Goal: Contribute content: Contribute content

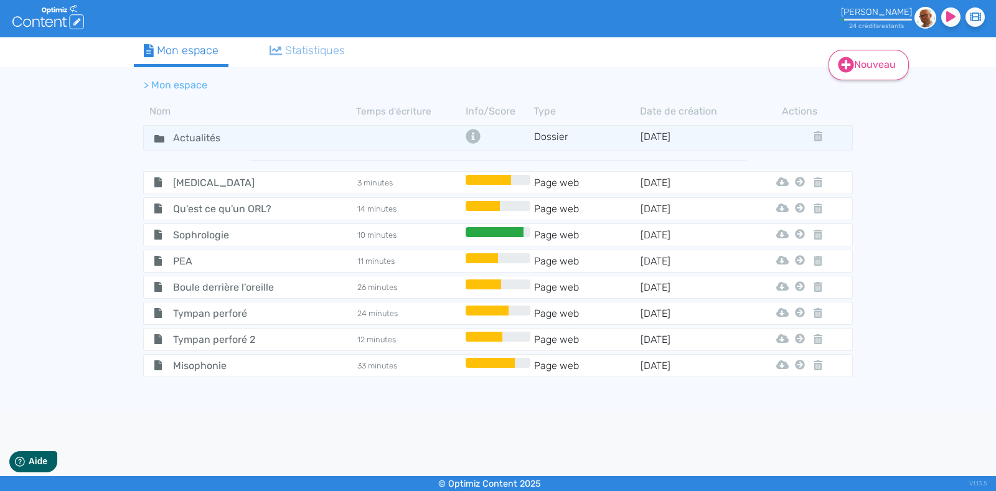
click at [865, 59] on link "Nouveau" at bounding box center [868, 65] width 80 height 30
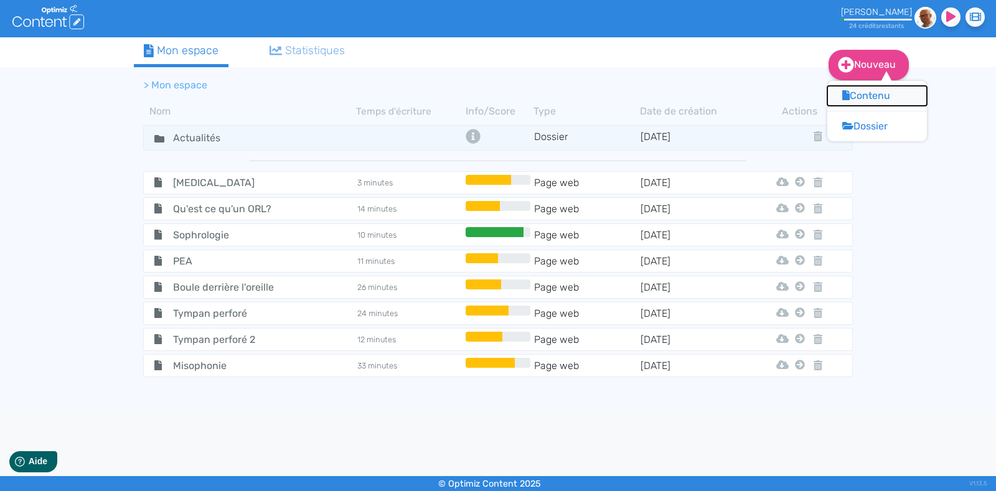
click at [865, 91] on button "Contenu" at bounding box center [877, 96] width 100 height 20
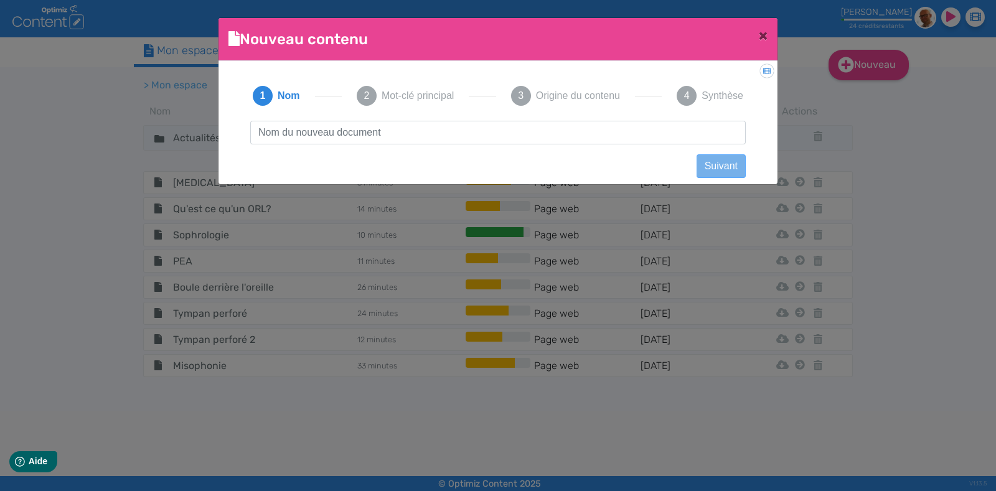
click at [341, 121] on input "text" at bounding box center [497, 133] width 495 height 24
type input "s"
type input "déclin gognitif"
click at [712, 168] on button "Suivant" at bounding box center [720, 166] width 49 height 24
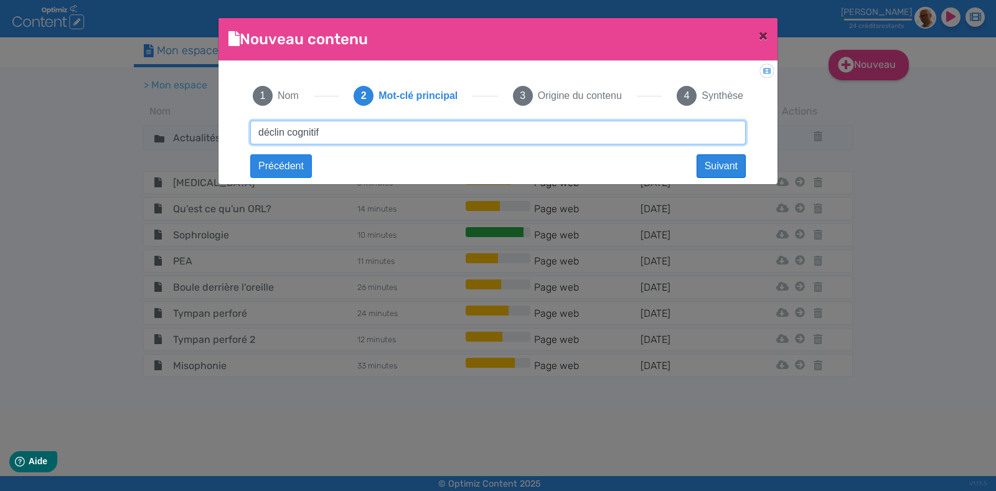
type input "déclin cognitif"
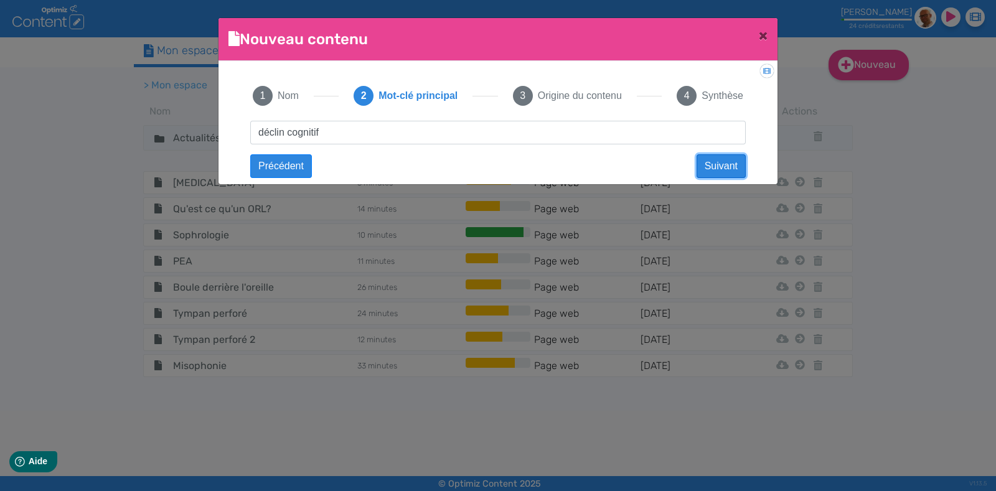
click at [707, 162] on button "Suivant" at bounding box center [720, 166] width 49 height 24
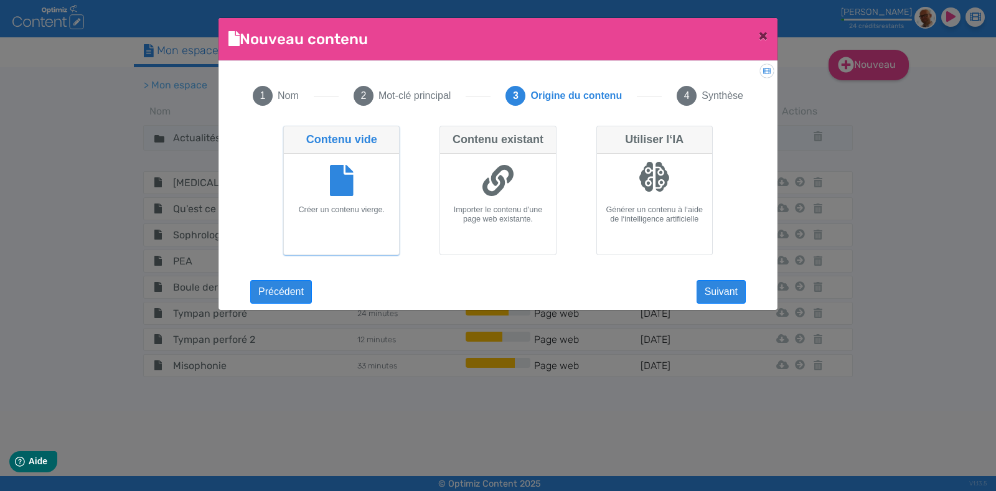
click at [340, 209] on h6 "Créer un contenu vierge." at bounding box center [341, 209] width 105 height 9
click at [291, 134] on input "Contenu vide Créer un contenu vierge." at bounding box center [287, 130] width 8 height 8
click at [716, 302] on button "Suivant" at bounding box center [720, 292] width 49 height 24
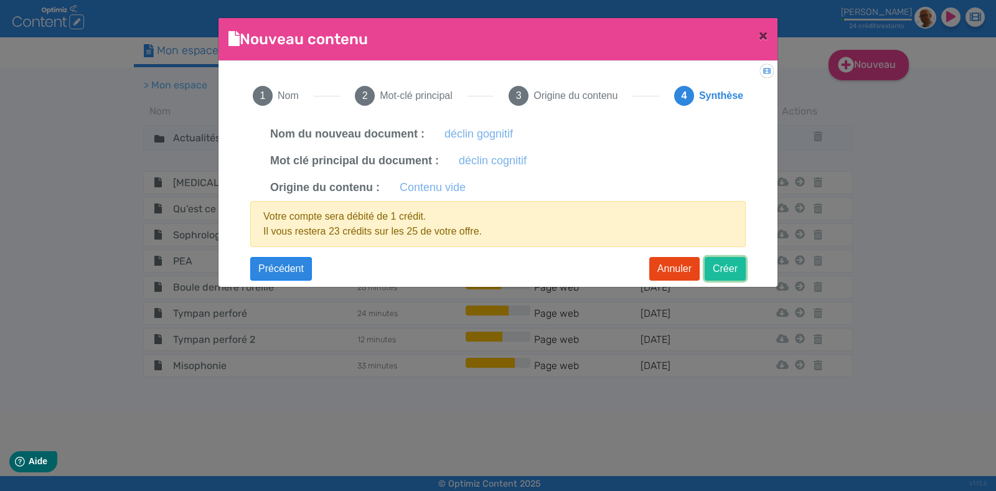
click at [722, 264] on button "Créer" at bounding box center [725, 269] width 41 height 24
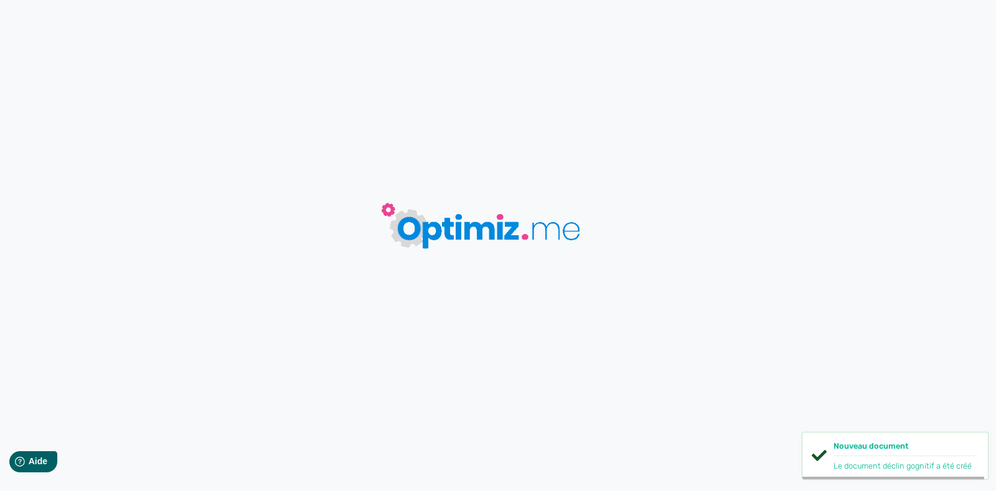
type input "déclin gognitif"
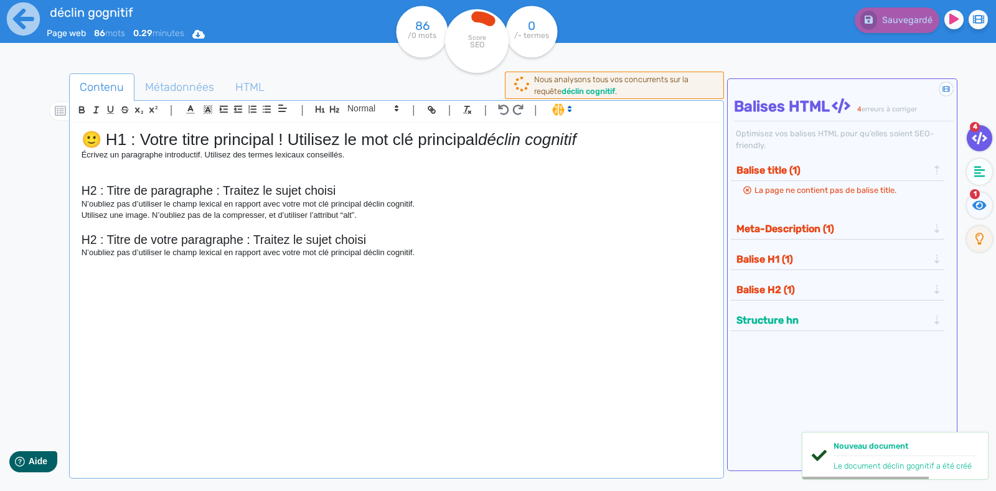
click at [388, 260] on div "🙂 H1 : Votre titre principal ! Utilisez le mot clé principal déclin cognitif Éc…" at bounding box center [396, 295] width 649 height 344
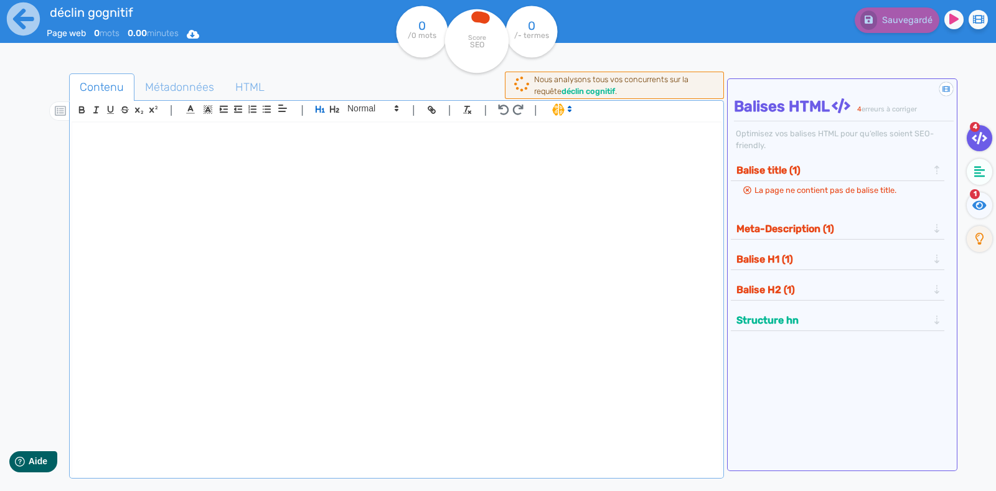
click at [122, 169] on div at bounding box center [396, 295] width 649 height 344
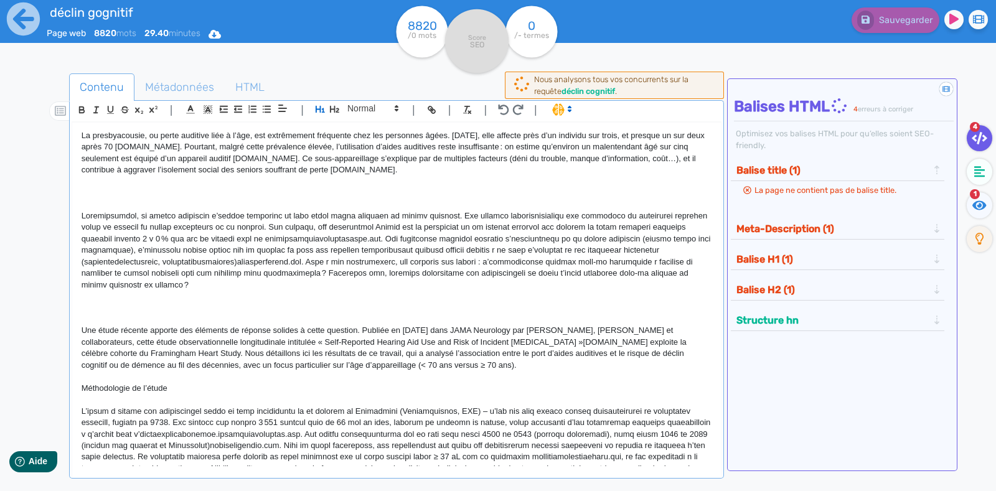
click at [164, 188] on p at bounding box center [397, 192] width 630 height 11
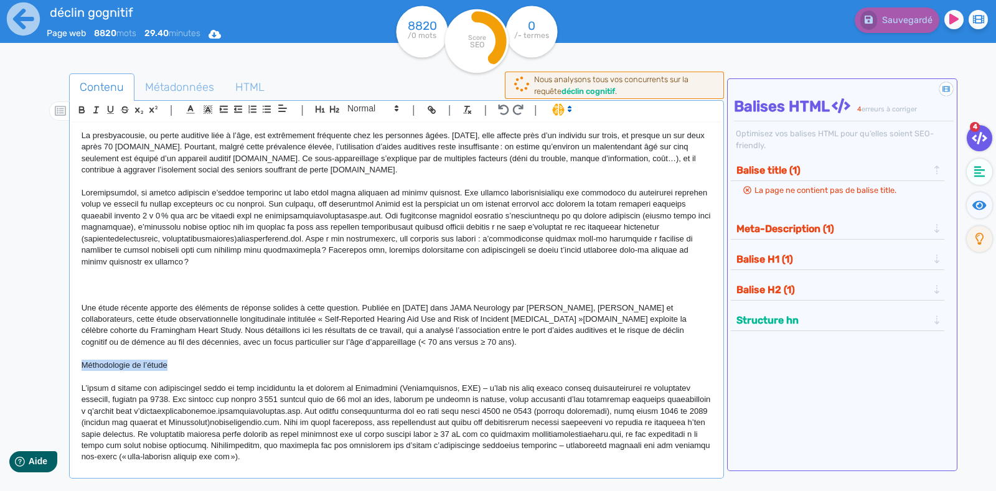
drag, startPoint x: 175, startPoint y: 364, endPoint x: 73, endPoint y: 360, distance: 101.5
click at [73, 360] on div "La presbyacousie, ou perte auditive liée à l’âge, est extrêmement fréquente che…" at bounding box center [396, 295] width 649 height 344
click at [339, 104] on button "button" at bounding box center [334, 109] width 14 height 14
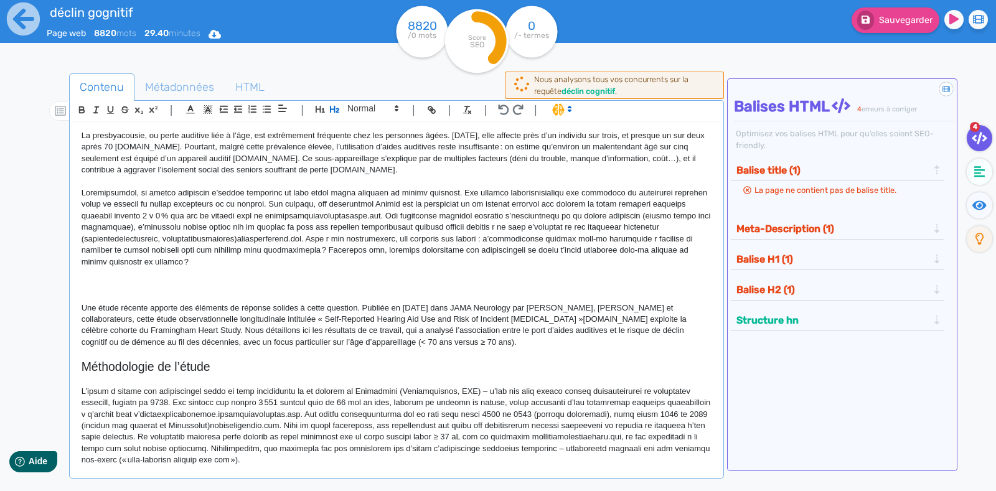
click at [223, 372] on h2 "Méthodologie de l’étude" at bounding box center [397, 367] width 630 height 14
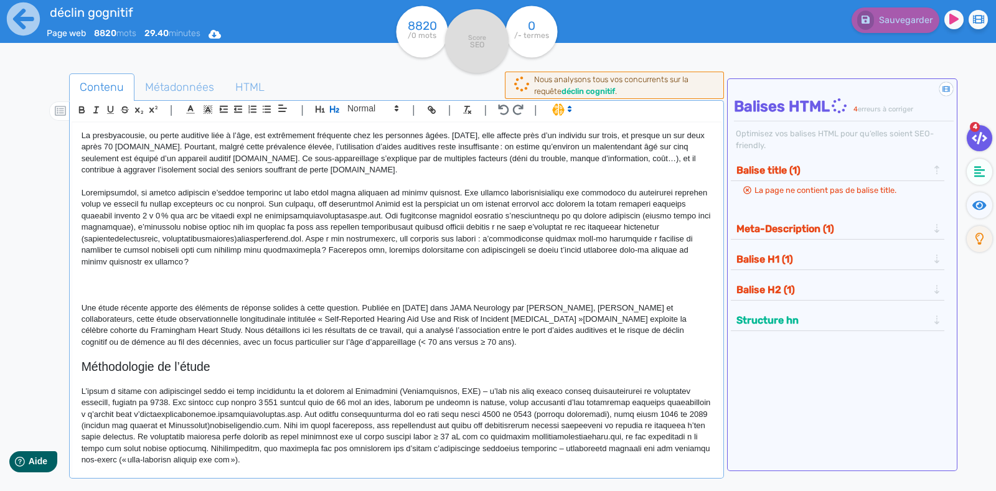
click at [113, 280] on p at bounding box center [397, 284] width 630 height 11
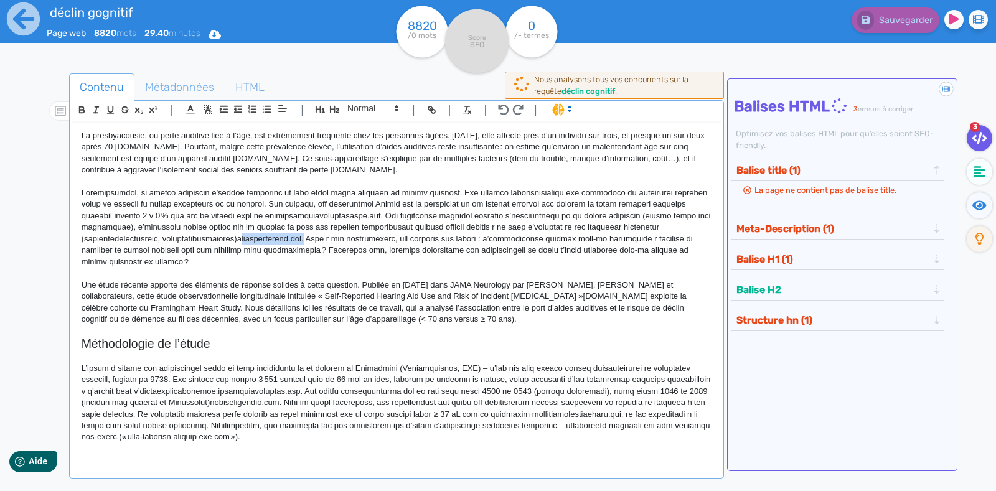
drag, startPoint x: 314, startPoint y: 237, endPoint x: 250, endPoint y: 241, distance: 64.2
click at [250, 241] on p at bounding box center [397, 227] width 630 height 80
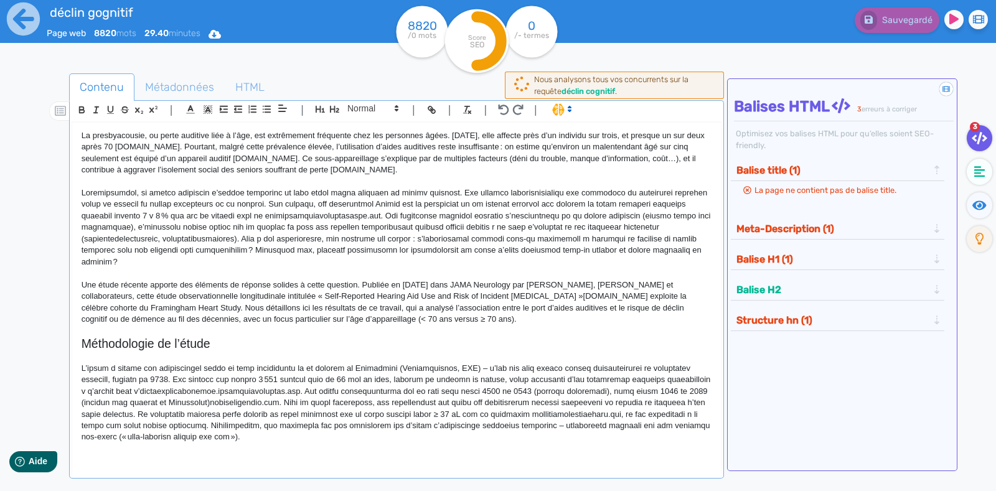
drag, startPoint x: 541, startPoint y: 166, endPoint x: 452, endPoint y: 169, distance: 88.4
click at [452, 169] on p "La presbyacousie, ou perte auditive liée à l’âge, est extrêmement fréquente che…" at bounding box center [397, 153] width 630 height 46
click at [618, 296] on p "Une étude récente apporte des éléments de réponse solides à cette question. Pub…" at bounding box center [397, 302] width 630 height 46
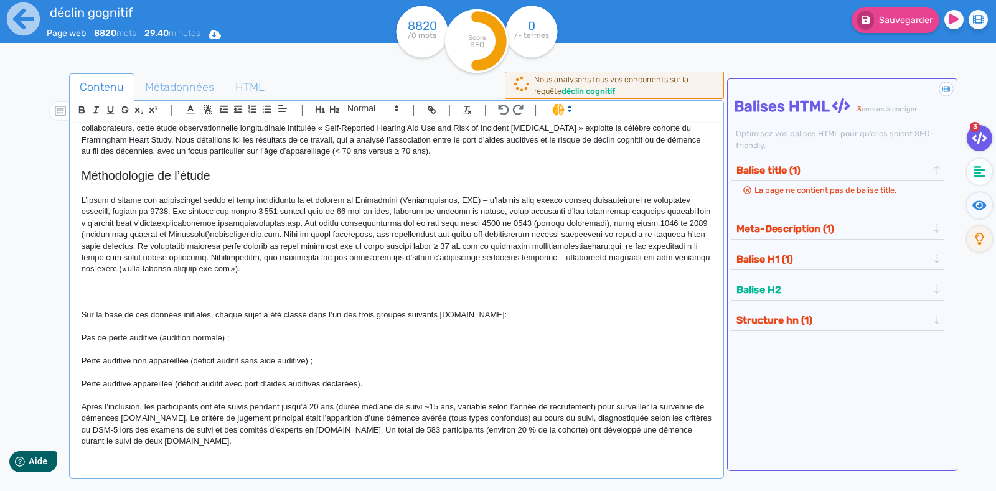
scroll to position [196, 0]
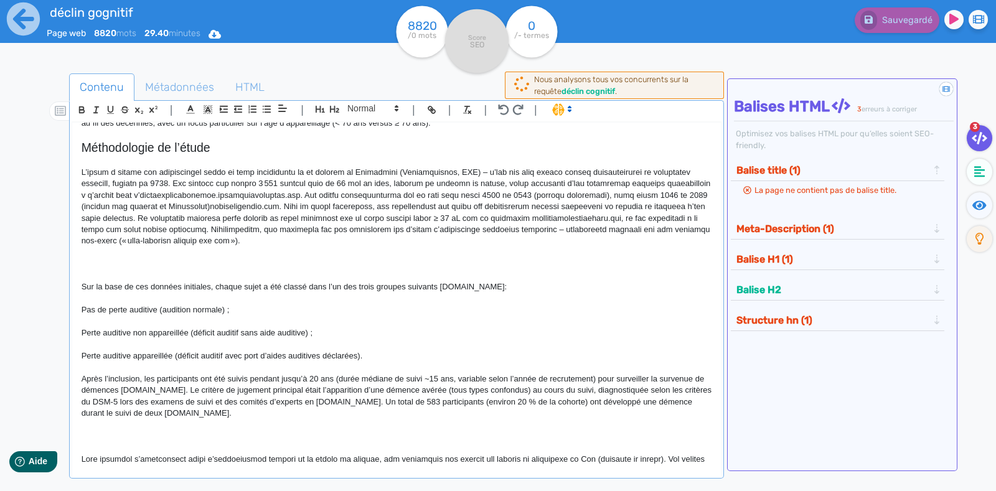
drag, startPoint x: 522, startPoint y: 284, endPoint x: 436, endPoint y: 284, distance: 85.9
click at [436, 284] on p "Sur la base de ces données initiales, chaque sujet a été classé dans l’un des t…" at bounding box center [397, 286] width 630 height 11
click at [78, 307] on div "La presbyacousie, ou perte auditive liée à l’âge, est extrêmement fréquente che…" at bounding box center [396, 295] width 649 height 344
click at [268, 112] on line "button" at bounding box center [268, 112] width 6 height 0
click at [80, 329] on div "La presbyacousie, ou perte auditive liée à l’âge, est extrêmement fréquente che…" at bounding box center [396, 295] width 649 height 344
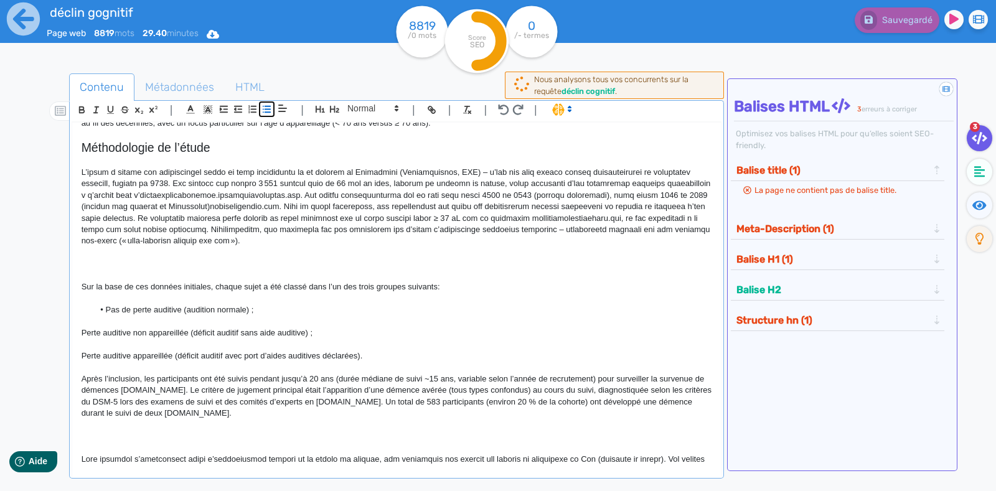
click at [266, 107] on icon "button" at bounding box center [266, 109] width 11 height 11
click at [82, 358] on p "Perte auditive appareillée (déficit auditif avec port d’aides auditives déclaré…" at bounding box center [397, 355] width 630 height 11
click at [265, 111] on icon "button" at bounding box center [266, 109] width 11 height 11
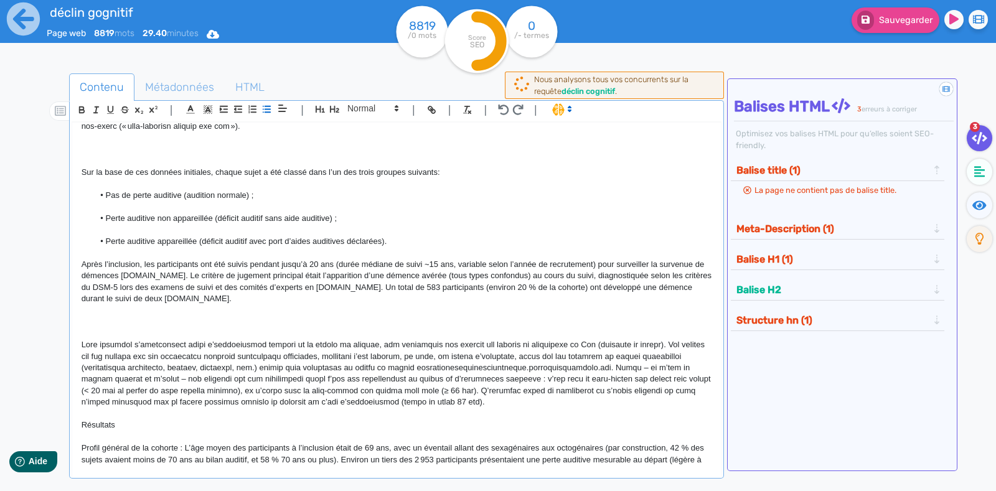
scroll to position [338, 0]
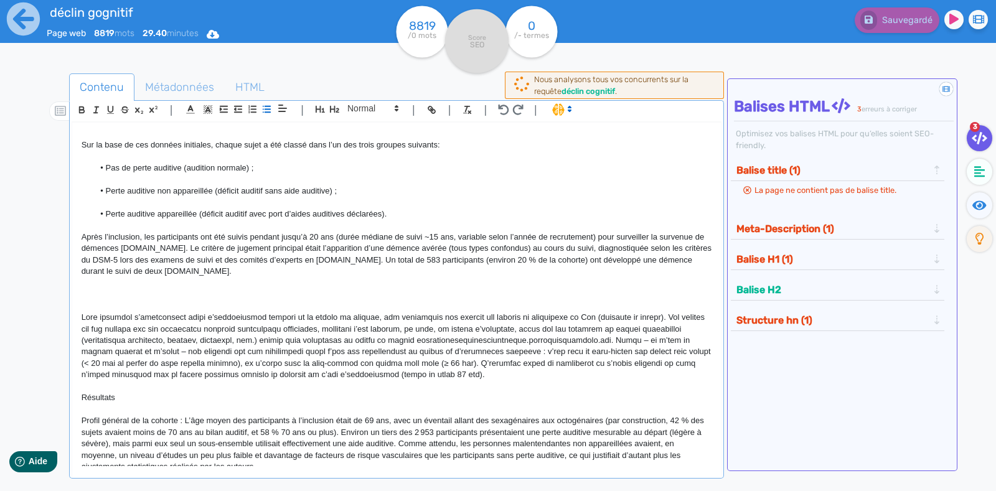
drag, startPoint x: 461, startPoint y: 267, endPoint x: 362, endPoint y: 276, distance: 98.8
click at [362, 276] on div "La presbyacousie, ou perte auditive liée à l’âge, est extrêmement fréquente che…" at bounding box center [396, 295] width 649 height 344
click at [142, 290] on p at bounding box center [397, 294] width 630 height 11
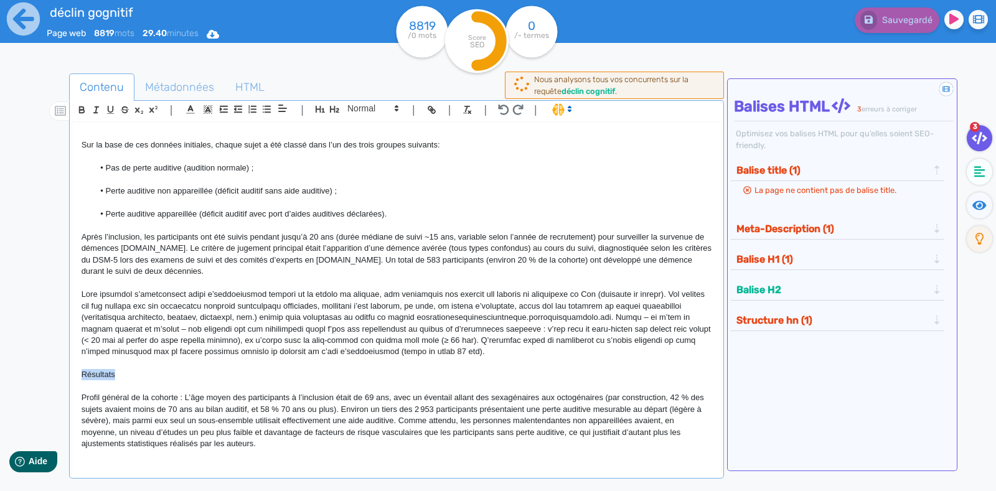
drag, startPoint x: 137, startPoint y: 370, endPoint x: 75, endPoint y: 372, distance: 62.3
click at [75, 372] on div "La presbyacousie, ou perte auditive liée à l’âge, est extrêmement fréquente che…" at bounding box center [396, 295] width 649 height 344
click at [335, 104] on icon "button" at bounding box center [334, 109] width 11 height 11
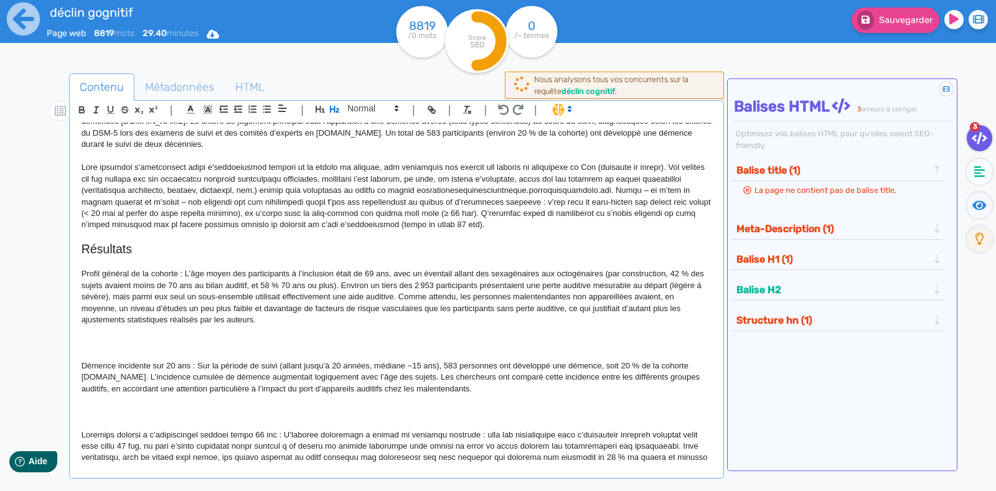
scroll to position [510, 0]
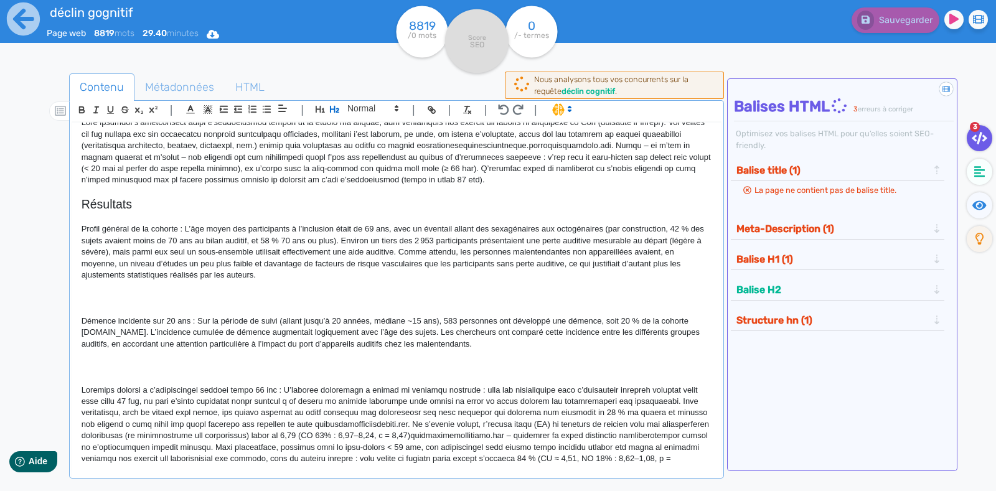
click at [118, 294] on p at bounding box center [397, 298] width 630 height 11
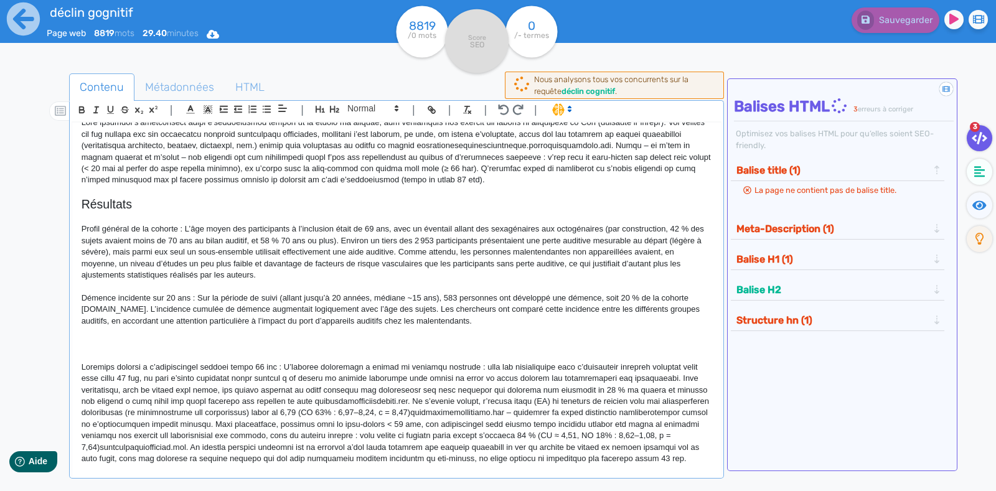
click at [101, 342] on p at bounding box center [397, 344] width 630 height 11
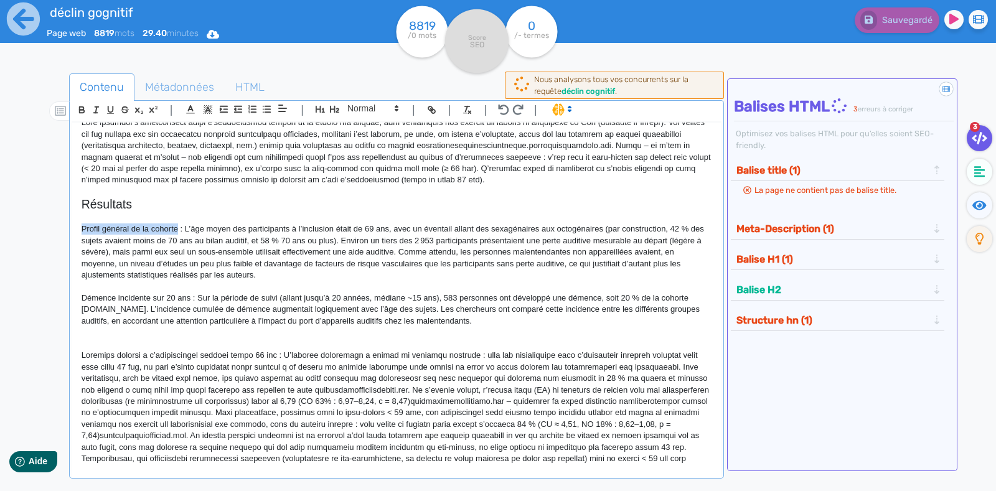
drag, startPoint x: 177, startPoint y: 224, endPoint x: 81, endPoint y: 225, distance: 95.9
click at [82, 225] on p "Profil général de la cohorte : L’âge moyen des participants à l’inclusion était…" at bounding box center [397, 251] width 630 height 57
click at [82, 103] on button "button" at bounding box center [82, 110] width 14 height 14
drag, startPoint x: 190, startPoint y: 293, endPoint x: 76, endPoint y: 298, distance: 114.0
click at [76, 298] on div "La presbyacousie, ou perte auditive liée à l’âge, est extrêmement fréquente che…" at bounding box center [396, 295] width 649 height 344
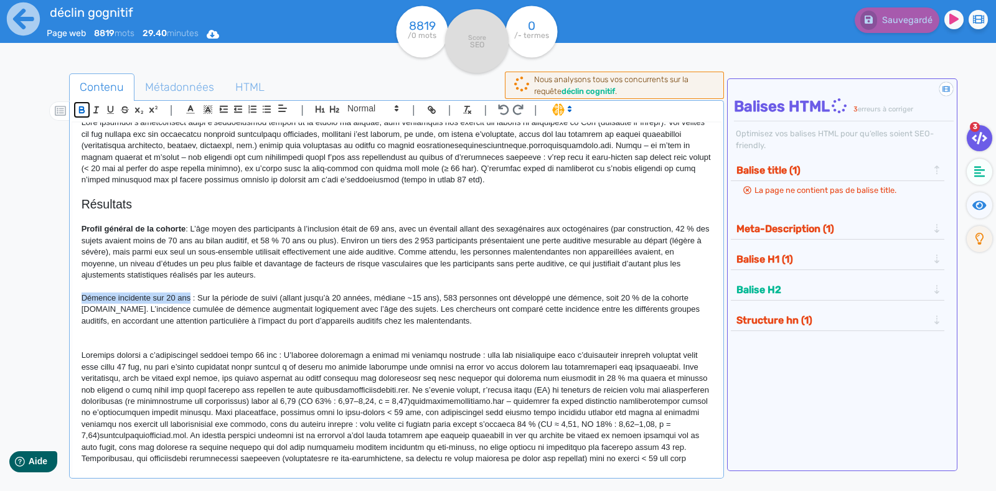
click at [81, 105] on icon "button" at bounding box center [82, 110] width 11 height 11
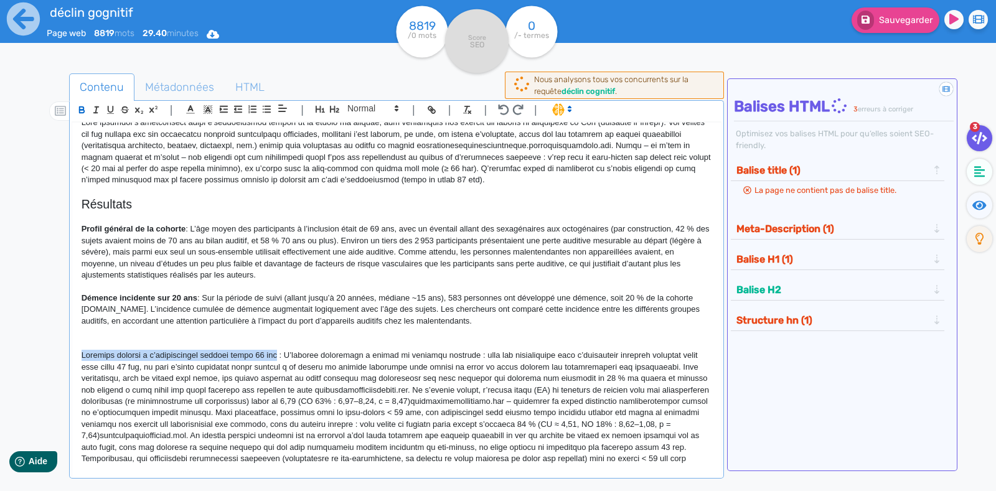
drag, startPoint x: 271, startPoint y: 352, endPoint x: 77, endPoint y: 350, distance: 194.2
click at [77, 350] on div "La presbyacousie, ou perte auditive liée à l’âge, est extrêmement fréquente che…" at bounding box center [396, 295] width 649 height 344
click at [81, 107] on icon "button" at bounding box center [81, 108] width 4 height 3
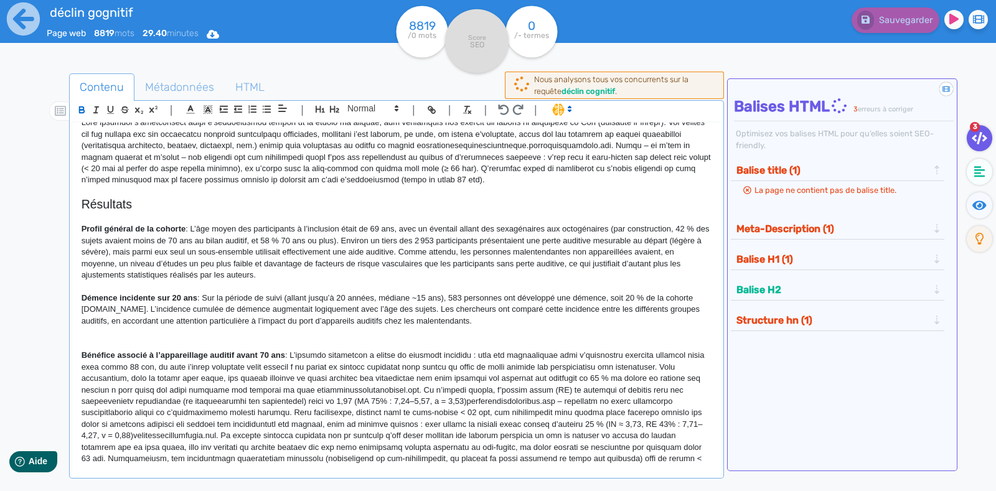
click at [101, 334] on p at bounding box center [397, 332] width 630 height 11
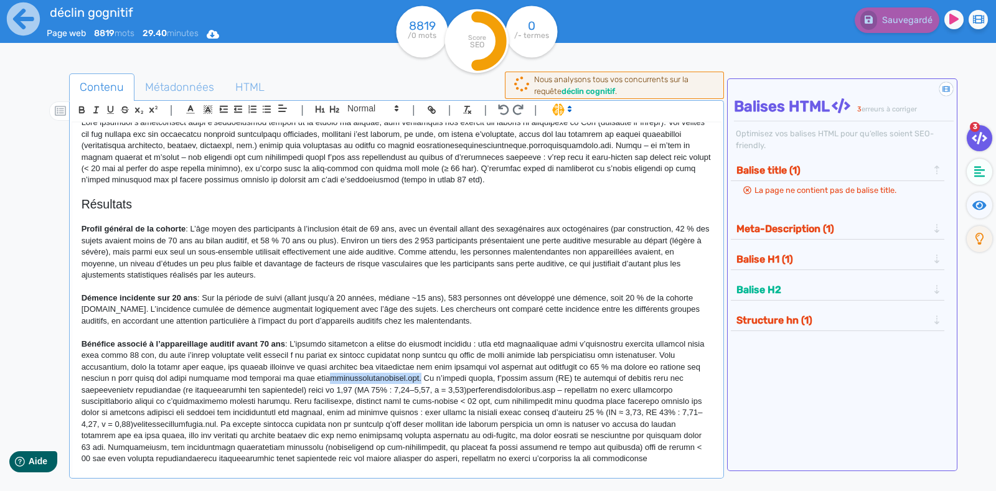
drag, startPoint x: 319, startPoint y: 377, endPoint x: 410, endPoint y: 378, distance: 90.9
click at [410, 378] on p "Bénéfice associé à l’appareillage auditif avant 70 ans" at bounding box center [397, 408] width 630 height 138
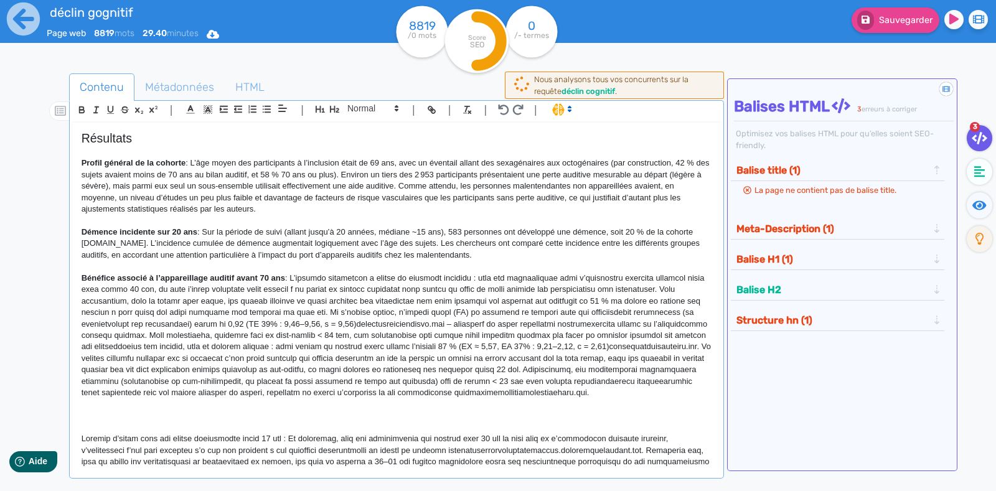
scroll to position [578, 0]
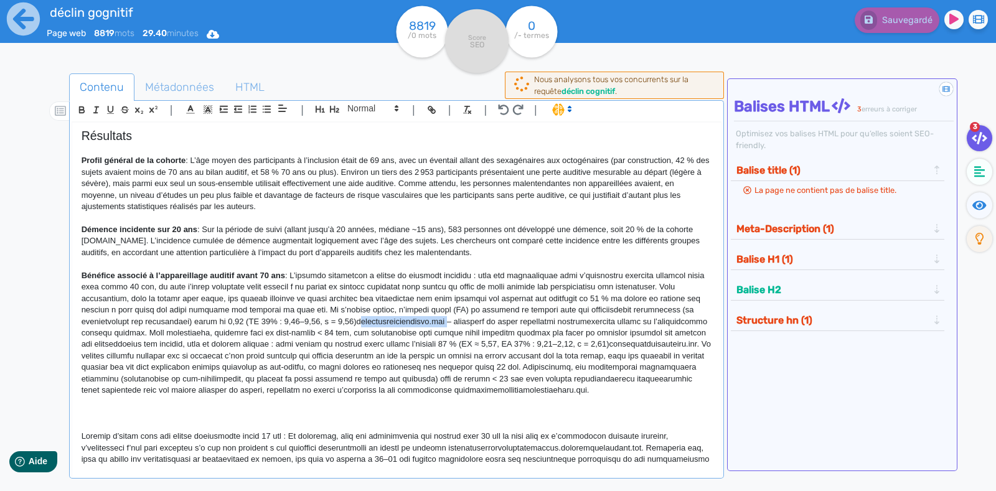
drag, startPoint x: 440, startPoint y: 319, endPoint x: 353, endPoint y: 317, distance: 87.1
click at [353, 317] on p "Bénéfice associé à l’appareillage auditif avant 70 ans" at bounding box center [397, 333] width 630 height 126
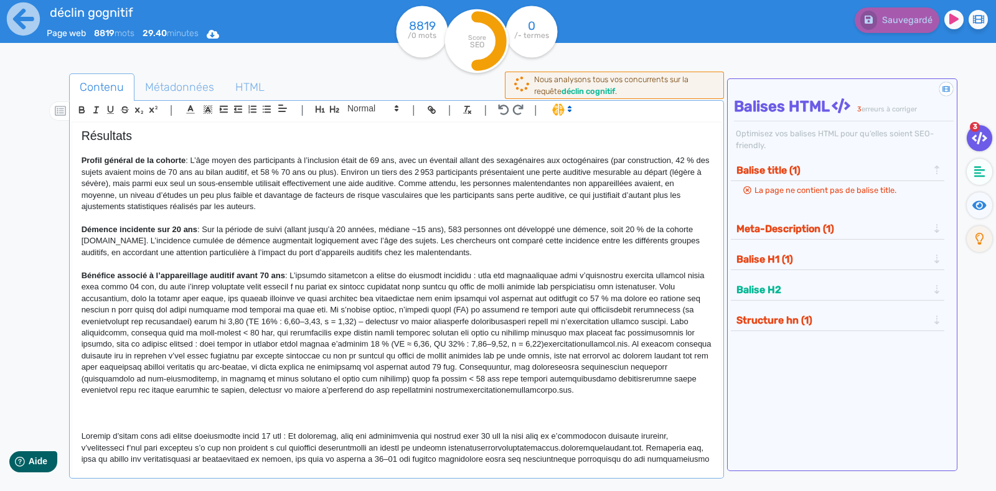
click at [400, 307] on p "Bénéfice associé à l’appareillage auditif avant 70 ans" at bounding box center [397, 333] width 630 height 126
click at [423, 316] on p "Bénéfice associé à l’appareillage auditif avant 70 ans" at bounding box center [397, 333] width 630 height 126
click at [416, 309] on p "Bénéfice associé à l’appareillage auditif avant 70 ans" at bounding box center [397, 333] width 630 height 126
click at [418, 307] on p "Bénéfice associé à l’appareillage auditif avant 70 ans" at bounding box center [397, 333] width 630 height 126
click at [483, 372] on p "Bénéfice associé à l’appareillage auditif avant 70 ans" at bounding box center [397, 333] width 630 height 126
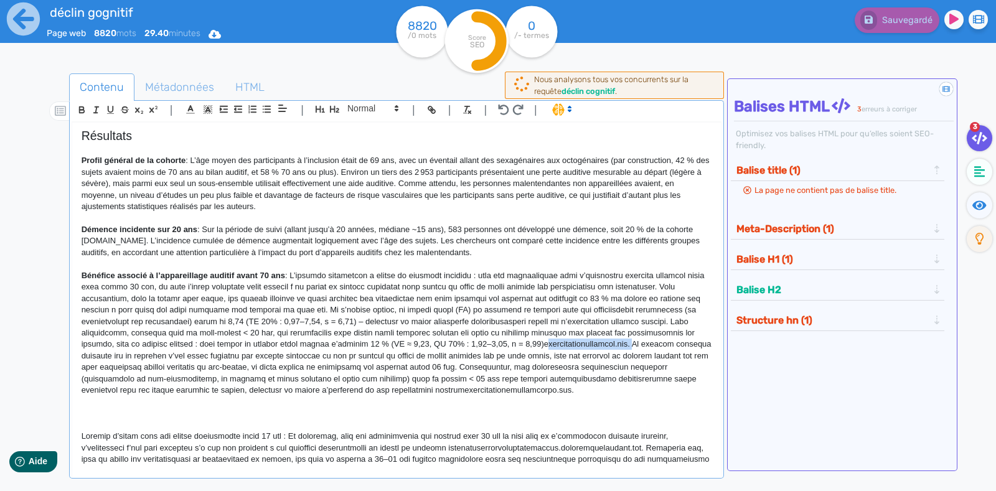
drag, startPoint x: 635, startPoint y: 341, endPoint x: 543, endPoint y: 340, distance: 92.1
click at [543, 340] on p "Bénéfice associé à l’appareillage auditif avant 70 ans" at bounding box center [397, 333] width 630 height 126
drag, startPoint x: 476, startPoint y: 387, endPoint x: 382, endPoint y: 388, distance: 94.0
click at [382, 388] on p "Bénéfice associé à l’appareillage auditif avant 70 ans" at bounding box center [397, 333] width 630 height 126
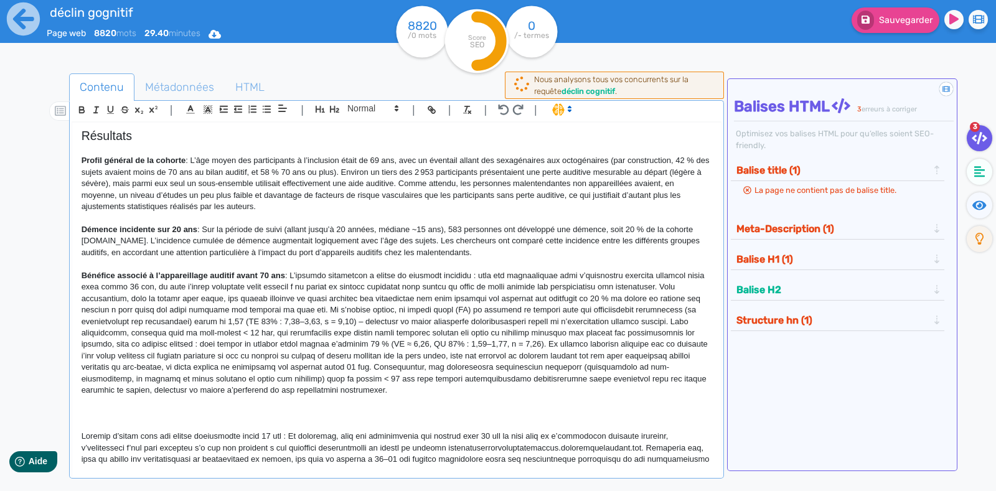
click at [111, 408] on p at bounding box center [397, 413] width 630 height 11
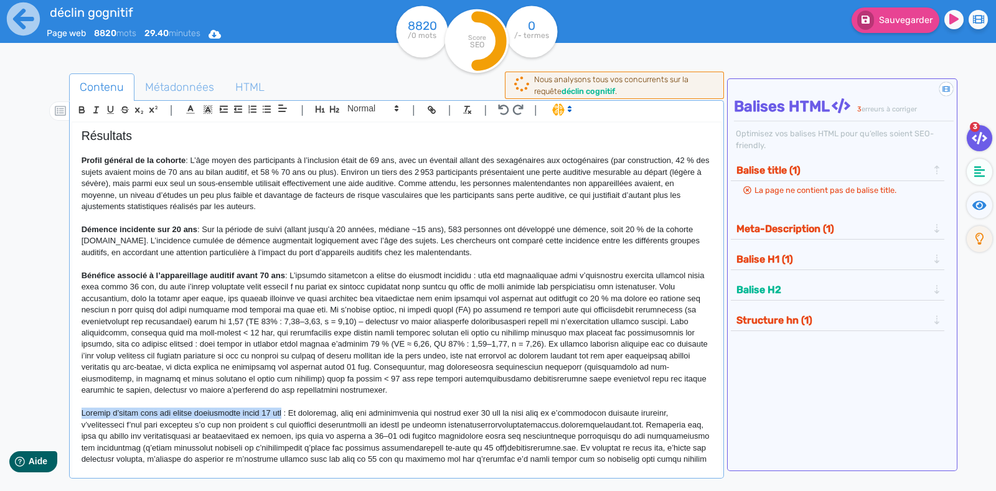
drag, startPoint x: 281, startPoint y: 409, endPoint x: 78, endPoint y: 411, distance: 202.3
click at [78, 411] on div "La presbyacousie, ou perte auditive liée à l’âge, est extrêmement fréquente che…" at bounding box center [396, 295] width 649 height 344
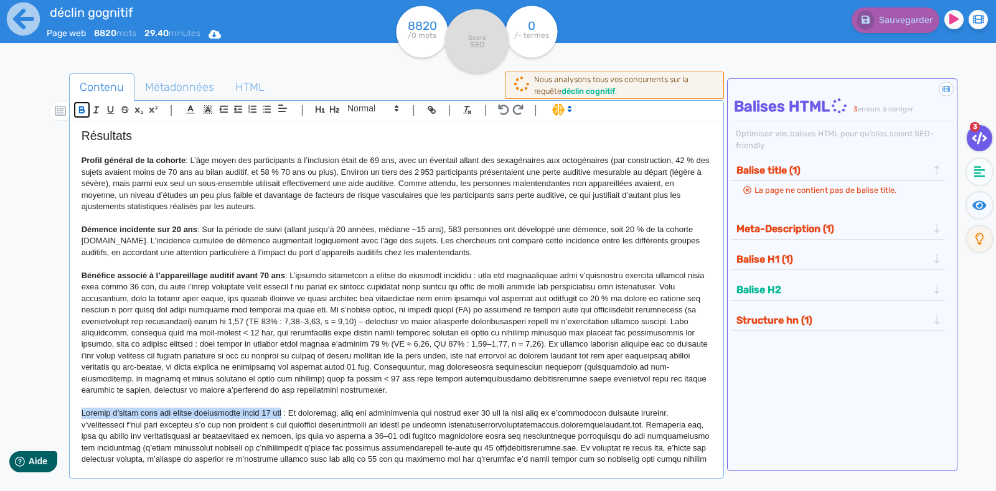
click at [82, 103] on button "button" at bounding box center [82, 110] width 14 height 14
click at [335, 400] on p at bounding box center [397, 401] width 630 height 11
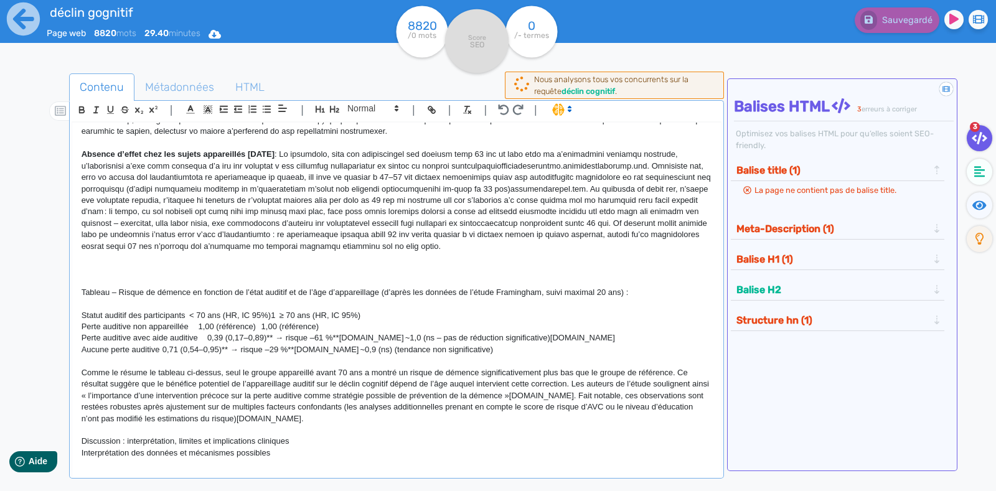
scroll to position [838, 0]
click at [112, 253] on p at bounding box center [397, 256] width 630 height 11
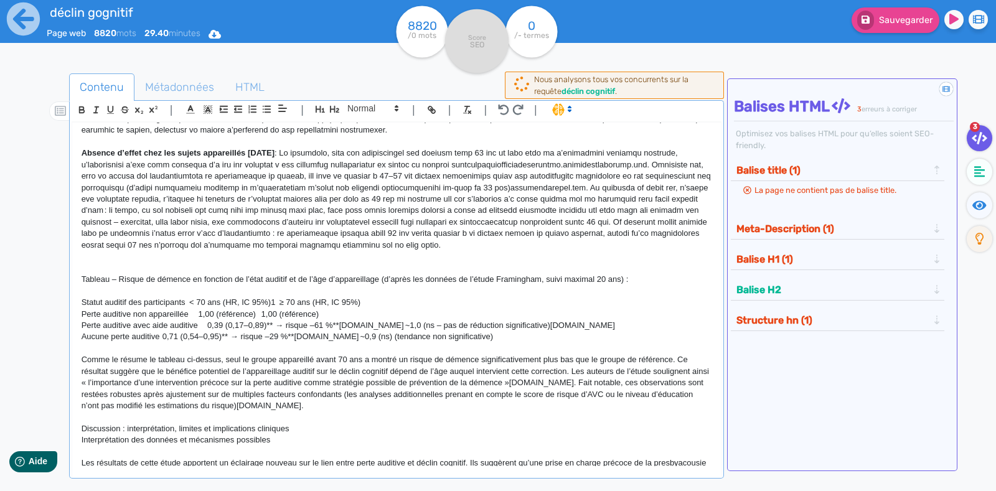
click at [109, 263] on p at bounding box center [397, 268] width 630 height 11
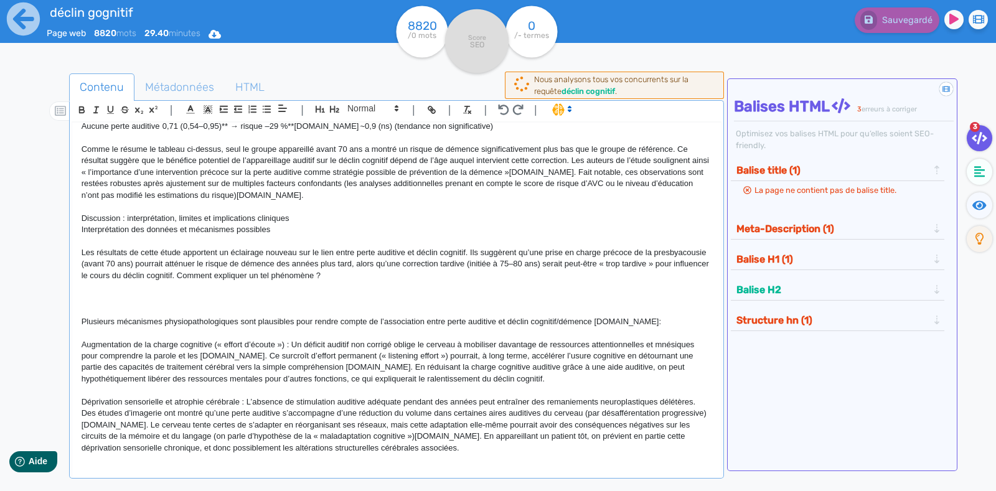
scroll to position [1067, 0]
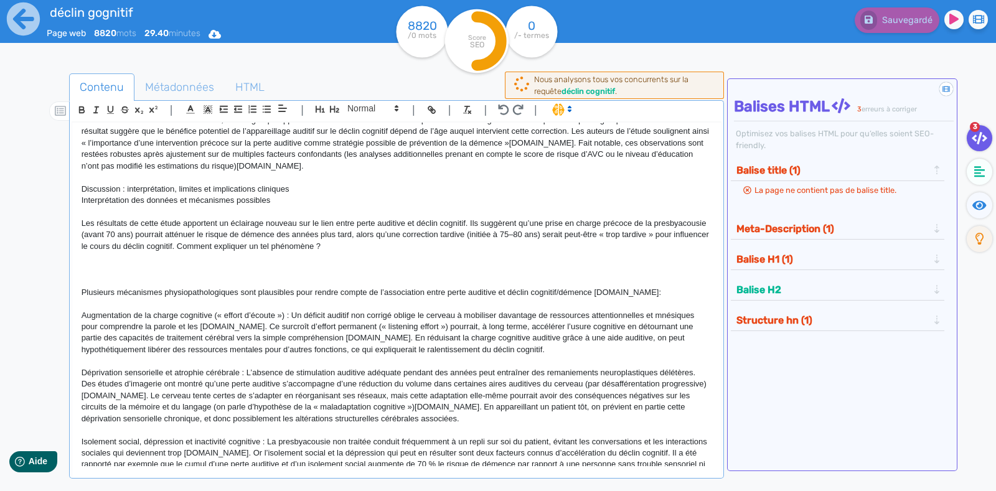
click at [240, 298] on p "Plusieurs mécanismes physiopathologiques sont plausibles pour rendre compte de …" at bounding box center [397, 292] width 630 height 11
click at [288, 362] on p at bounding box center [397, 360] width 630 height 11
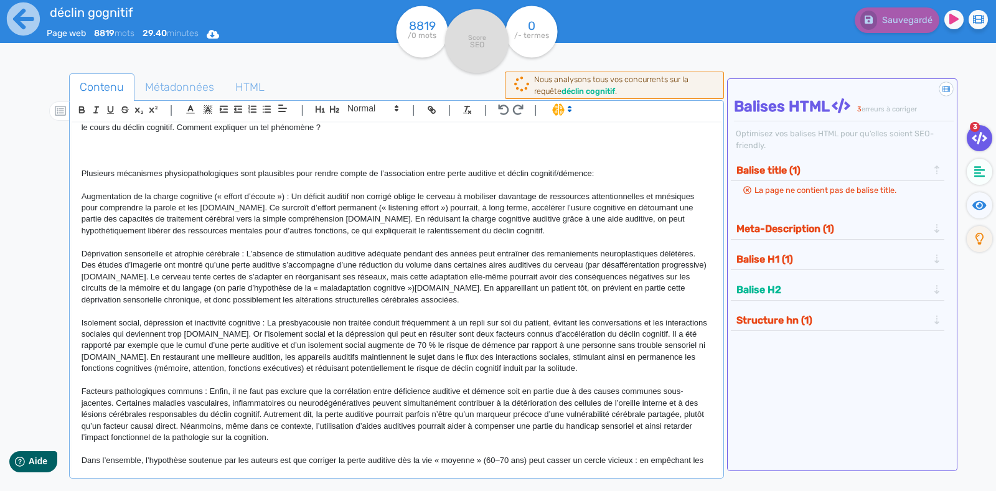
scroll to position [1212, 0]
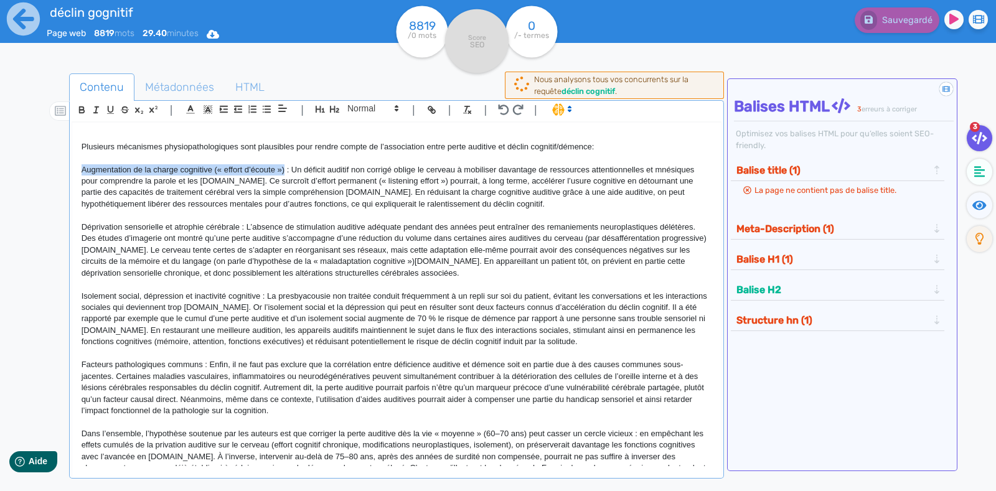
drag, startPoint x: 283, startPoint y: 165, endPoint x: 80, endPoint y: 166, distance: 203.5
click at [80, 166] on div "La presbyacousie, ou perte auditive liée à l’âge, est extrêmement fréquente che…" at bounding box center [396, 295] width 649 height 344
click at [78, 108] on icon "button" at bounding box center [82, 110] width 11 height 11
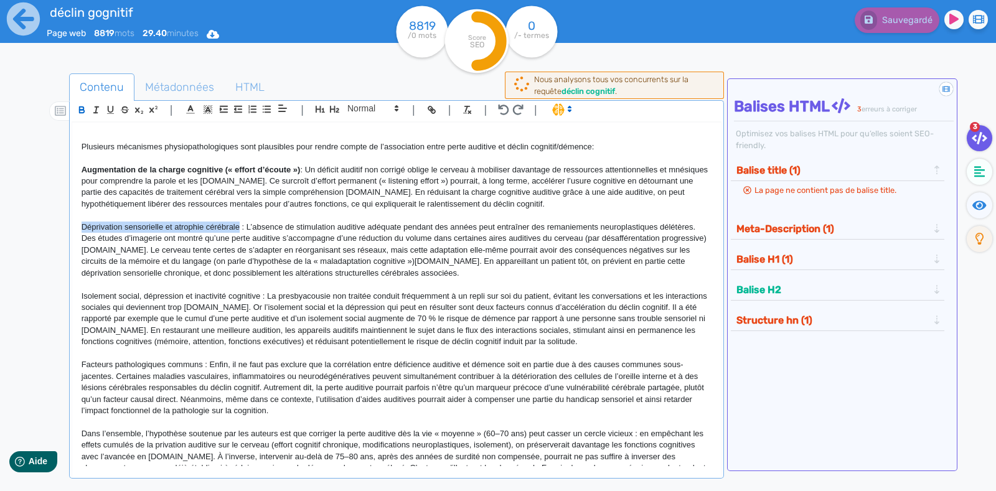
drag, startPoint x: 240, startPoint y: 223, endPoint x: 78, endPoint y: 225, distance: 161.2
click at [78, 225] on div "La presbyacousie, ou perte auditive liée à l’âge, est extrêmement fréquente che…" at bounding box center [396, 295] width 649 height 344
click at [82, 110] on icon "button" at bounding box center [81, 111] width 5 height 3
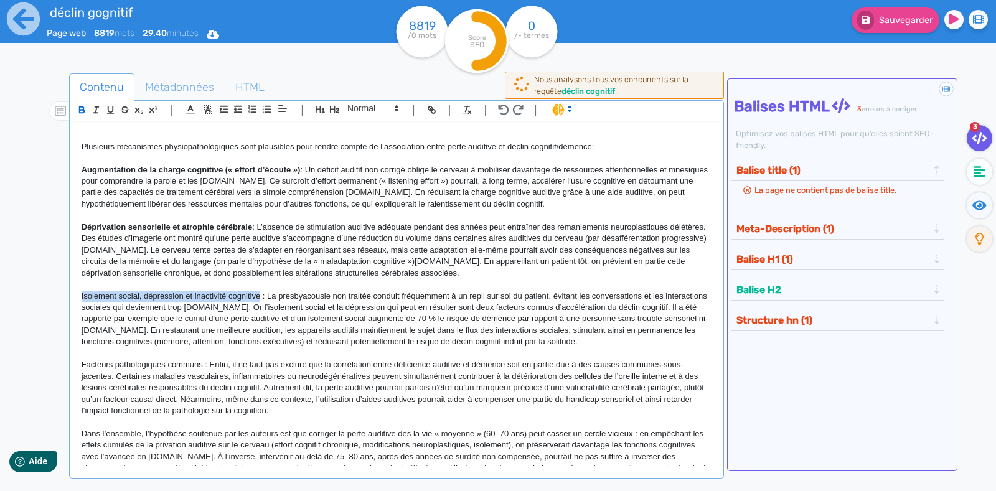
drag, startPoint x: 260, startPoint y: 294, endPoint x: 72, endPoint y: 296, distance: 188.0
click at [72, 296] on div "La presbyacousie, ou perte auditive liée à l’âge, est extrêmement fréquente che…" at bounding box center [396, 295] width 649 height 344
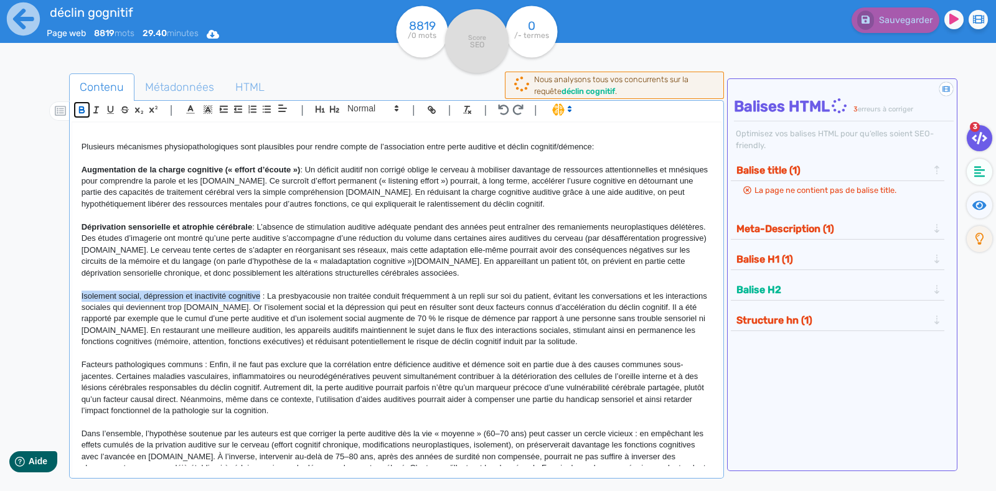
click at [82, 105] on icon "button" at bounding box center [82, 110] width 11 height 11
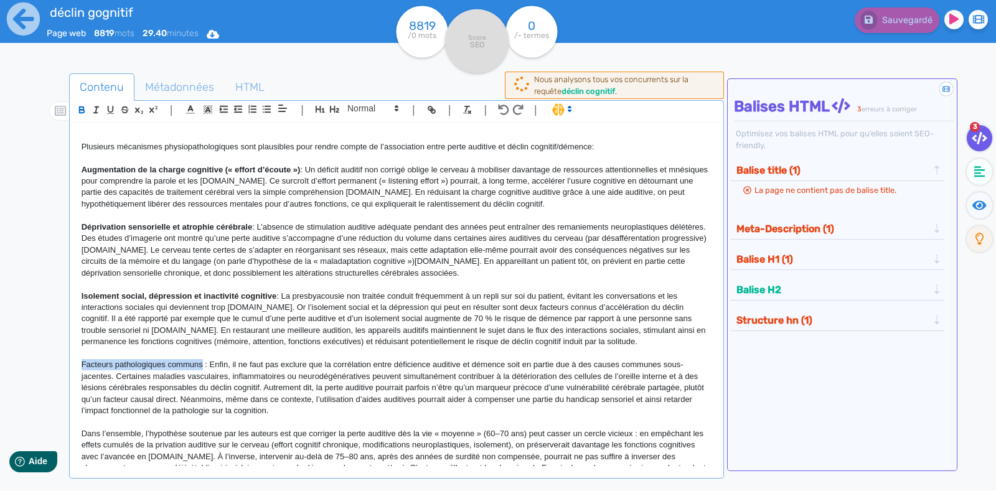
drag, startPoint x: 203, startPoint y: 372, endPoint x: 77, endPoint y: 375, distance: 125.8
click at [77, 375] on div "La presbyacousie, ou perte auditive liée à l’âge, est extrêmement fréquente che…" at bounding box center [396, 295] width 649 height 344
click at [80, 113] on icon "button" at bounding box center [82, 110] width 11 height 11
click at [271, 348] on p "Isolement social, dépression et inactivité cognitive : La presbyacousie non tra…" at bounding box center [397, 319] width 630 height 57
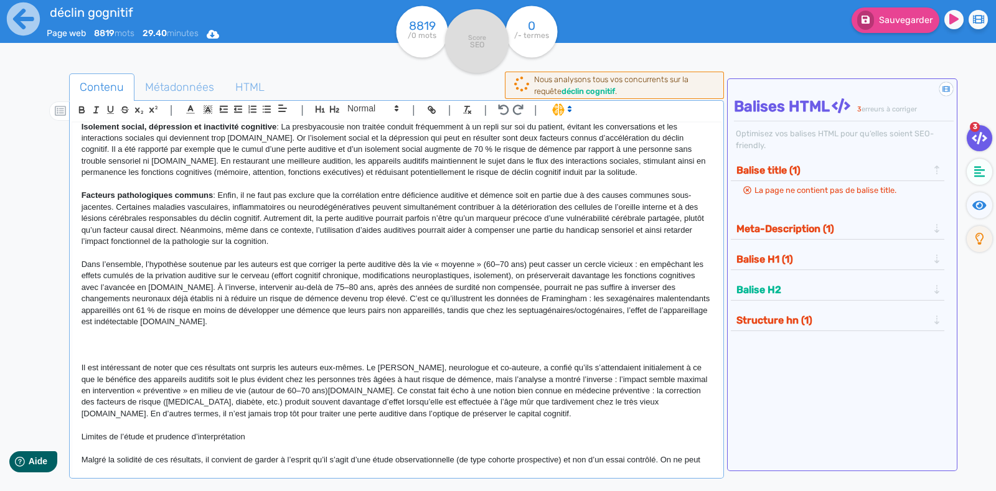
scroll to position [1426, 0]
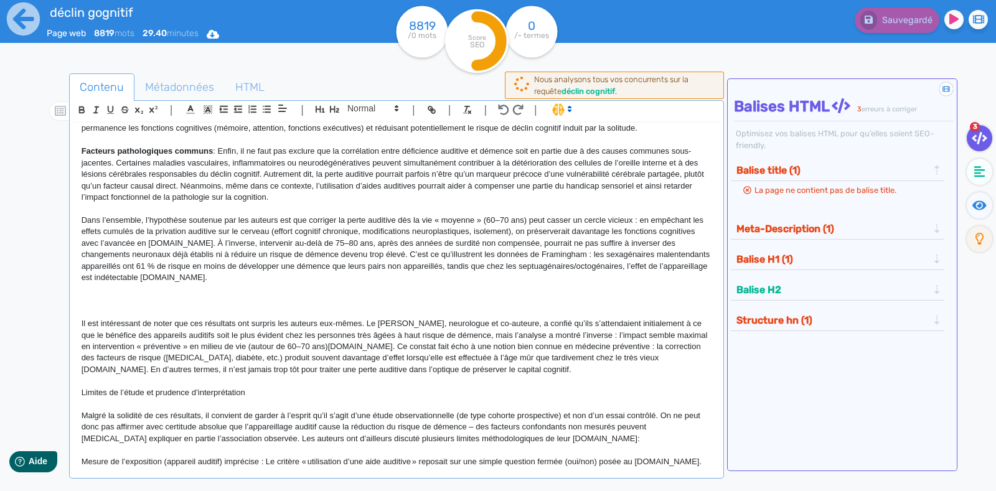
click at [148, 306] on p at bounding box center [397, 300] width 630 height 11
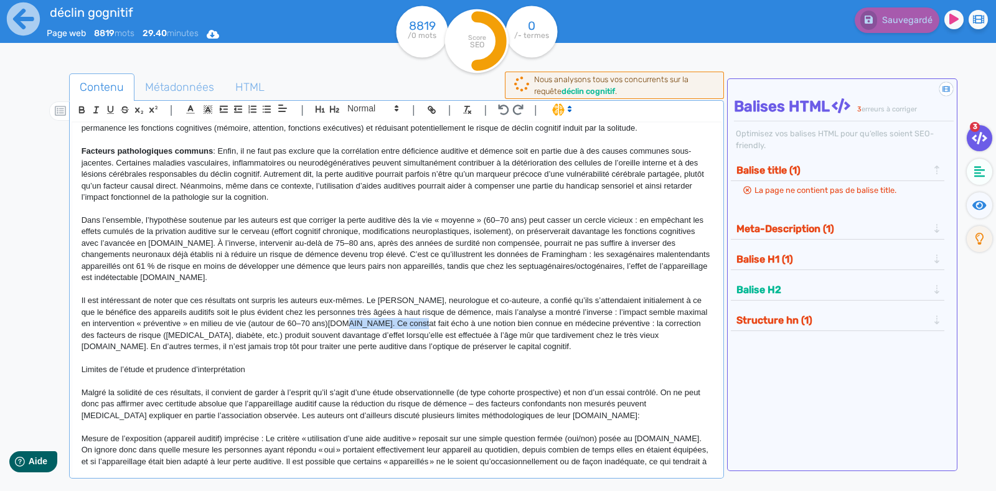
drag, startPoint x: 429, startPoint y: 335, endPoint x: 358, endPoint y: 334, distance: 71.0
click at [358, 334] on p "Il est intéressant de noter que ces résultats ont surpris les auteurs eux-mêmes…" at bounding box center [397, 323] width 630 height 57
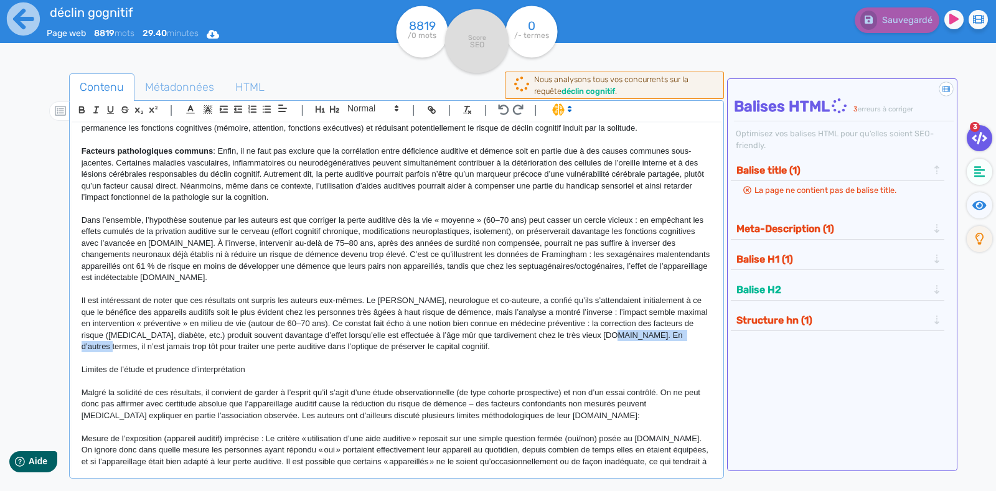
drag, startPoint x: 171, startPoint y: 354, endPoint x: 84, endPoint y: 361, distance: 87.4
click at [84, 352] on p "Il est intéressant de noter que ces résultats ont surpris les auteurs eux-mêmes…" at bounding box center [397, 323] width 630 height 57
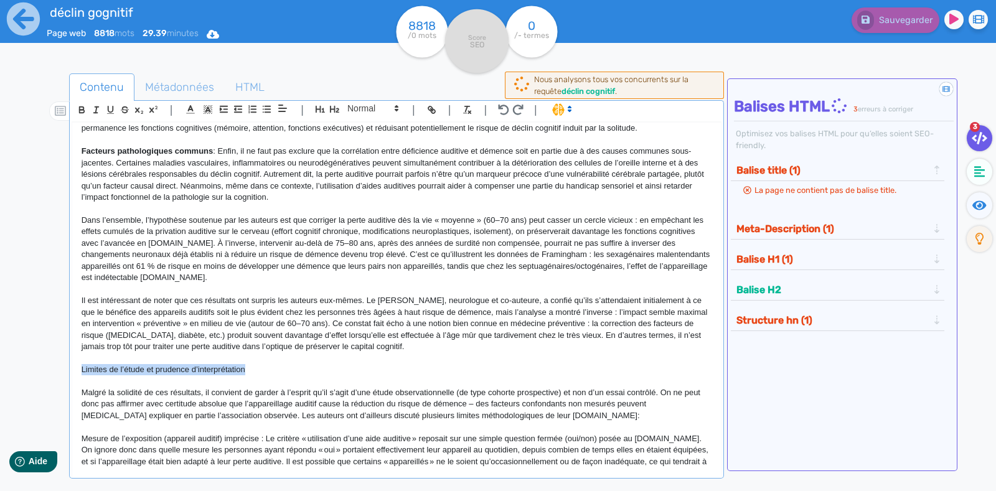
drag, startPoint x: 257, startPoint y: 381, endPoint x: 75, endPoint y: 375, distance: 181.8
click at [75, 375] on div "La presbyacousie, ou perte auditive liée à l’âge, est extrêmement fréquente che…" at bounding box center [396, 295] width 649 height 344
click at [336, 105] on icon "button" at bounding box center [334, 109] width 11 height 11
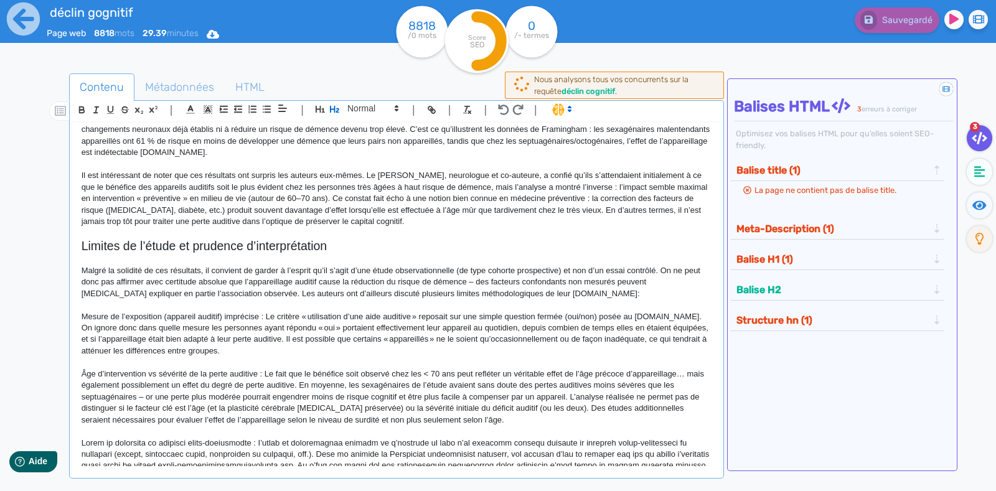
scroll to position [1610, 0]
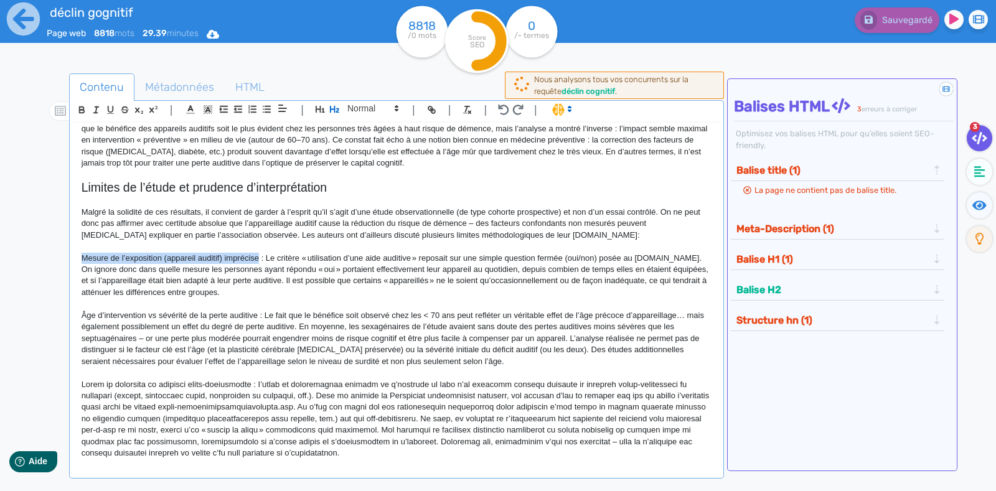
drag, startPoint x: 258, startPoint y: 267, endPoint x: 74, endPoint y: 269, distance: 183.6
click at [74, 269] on div "La presbyacousie, ou perte auditive liée à l’âge, est extrêmement fréquente che…" at bounding box center [396, 295] width 649 height 344
click at [81, 103] on button "button" at bounding box center [82, 110] width 14 height 14
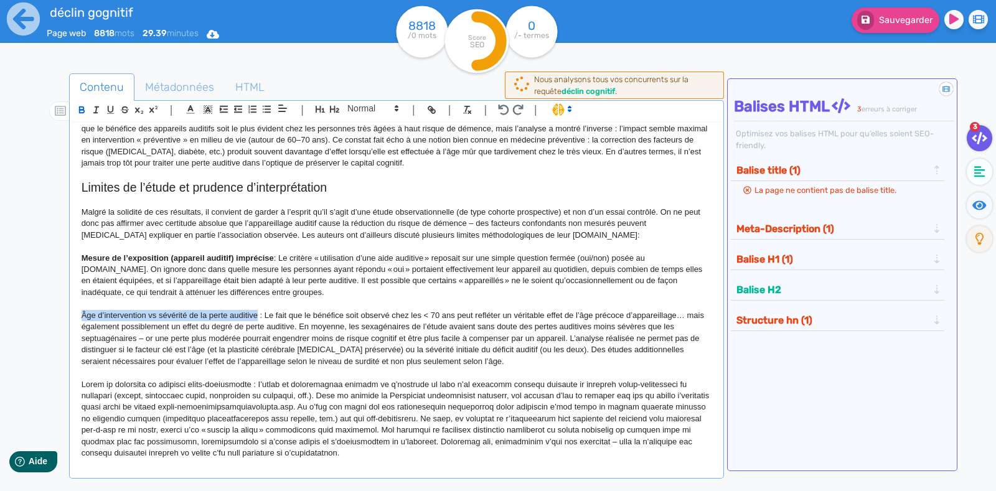
drag, startPoint x: 257, startPoint y: 322, endPoint x: 68, endPoint y: 325, distance: 188.6
click at [69, 325] on div "| | H3 H4 H5 H6 Normal | | | | La presbyacousie, ou perte auditive liée à l’âge…" at bounding box center [396, 289] width 655 height 378
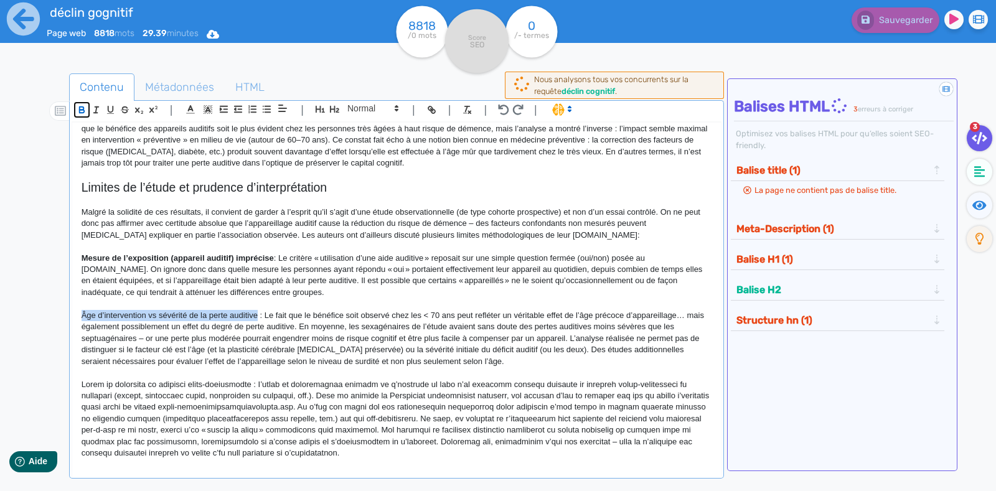
click at [77, 114] on icon "button" at bounding box center [82, 110] width 11 height 11
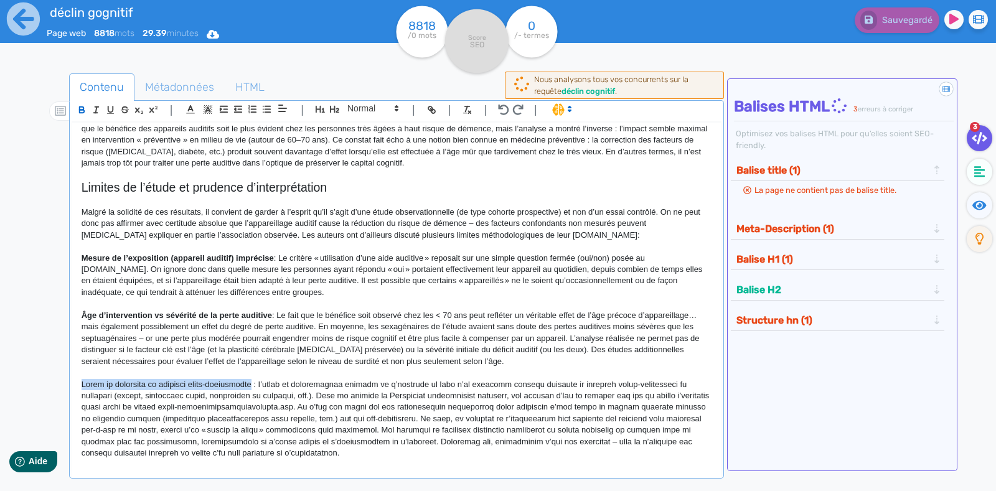
drag, startPoint x: 255, startPoint y: 392, endPoint x: 77, endPoint y: 394, distance: 178.6
click at [77, 394] on div "La presbyacousie, ou perte auditive liée à l’âge, est extrêmement fréquente che…" at bounding box center [396, 295] width 649 height 344
click at [81, 107] on icon "button" at bounding box center [82, 110] width 11 height 11
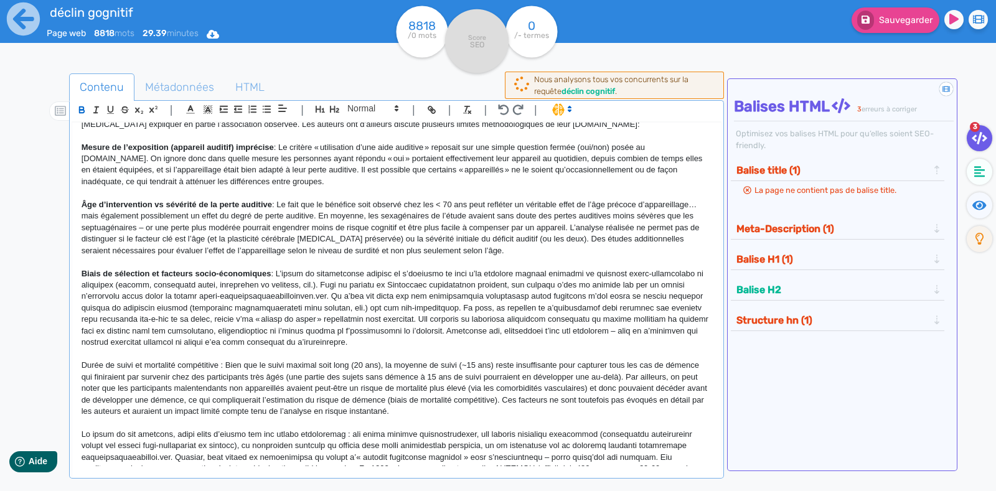
scroll to position [1808, 0]
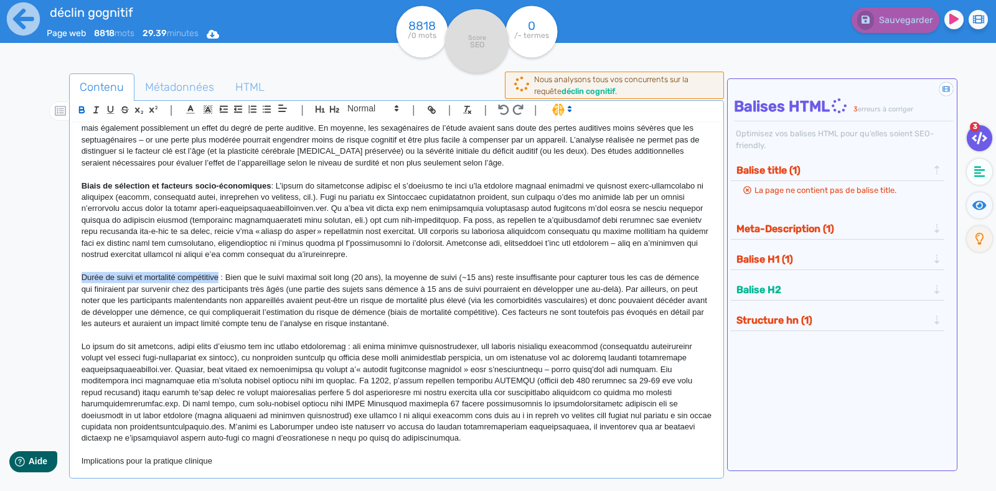
drag, startPoint x: 218, startPoint y: 288, endPoint x: 75, endPoint y: 291, distance: 142.6
click at [75, 291] on div "La presbyacousie, ou perte auditive liée à l’âge, est extrêmement fréquente che…" at bounding box center [396, 295] width 649 height 344
click at [78, 113] on icon "button" at bounding box center [82, 110] width 11 height 11
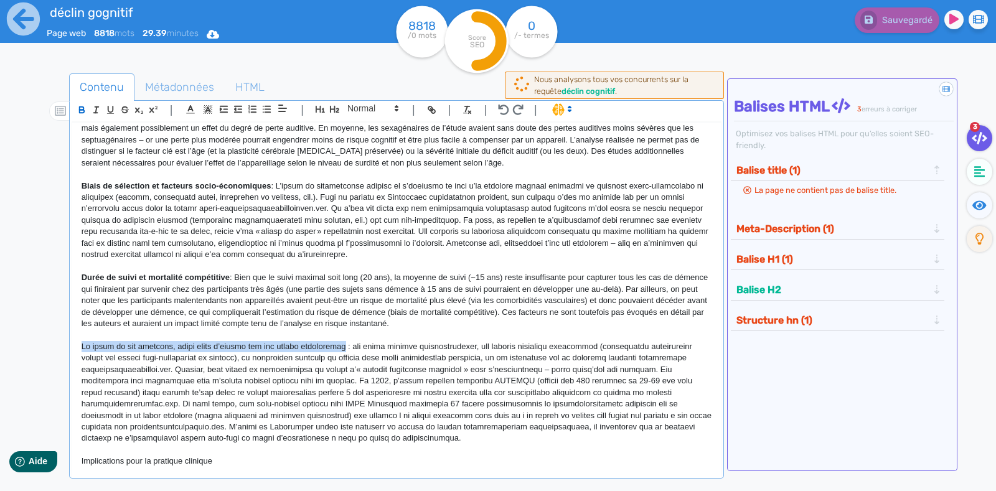
drag, startPoint x: 343, startPoint y: 354, endPoint x: 78, endPoint y: 355, distance: 265.1
click at [78, 355] on div "La presbyacousie, ou perte auditive liée à l’âge, est extrêmement fréquente che…" at bounding box center [396, 295] width 649 height 344
click at [84, 107] on icon "button" at bounding box center [82, 110] width 11 height 11
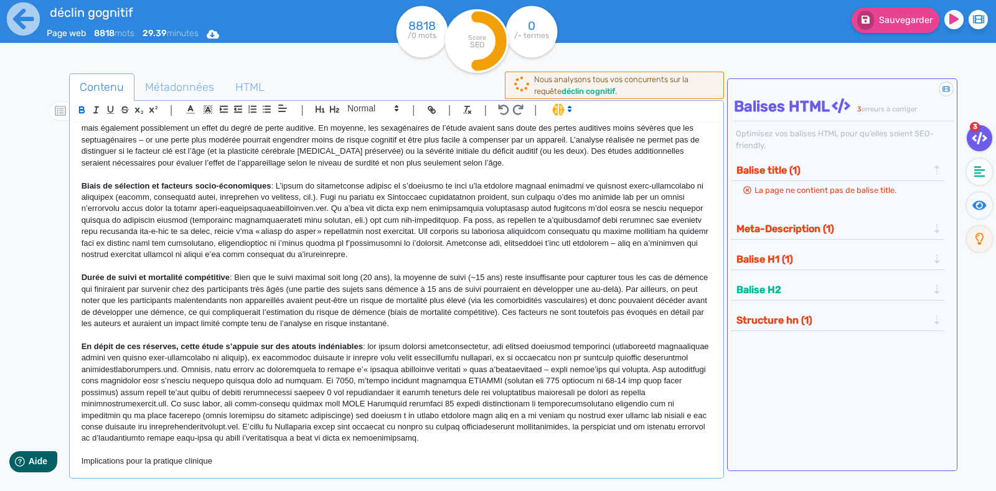
click at [474, 340] on p at bounding box center [397, 334] width 630 height 11
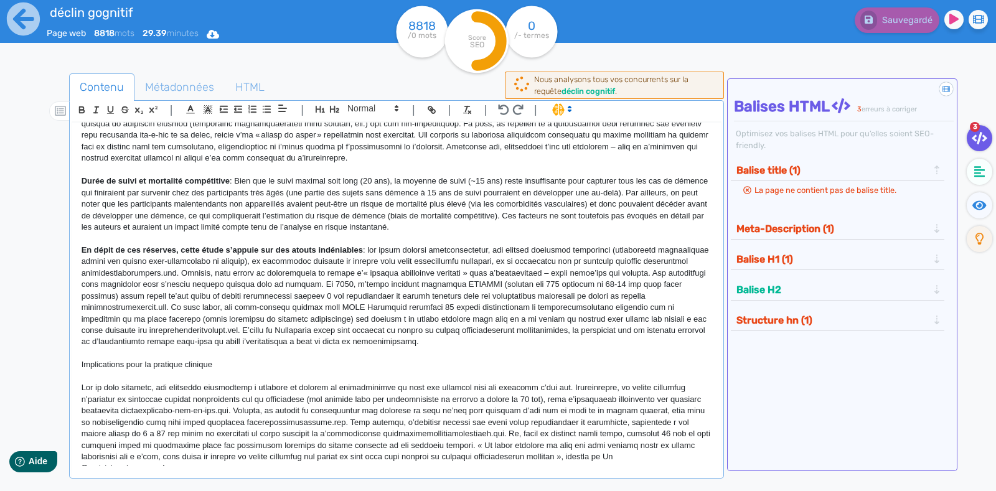
scroll to position [1933, 0]
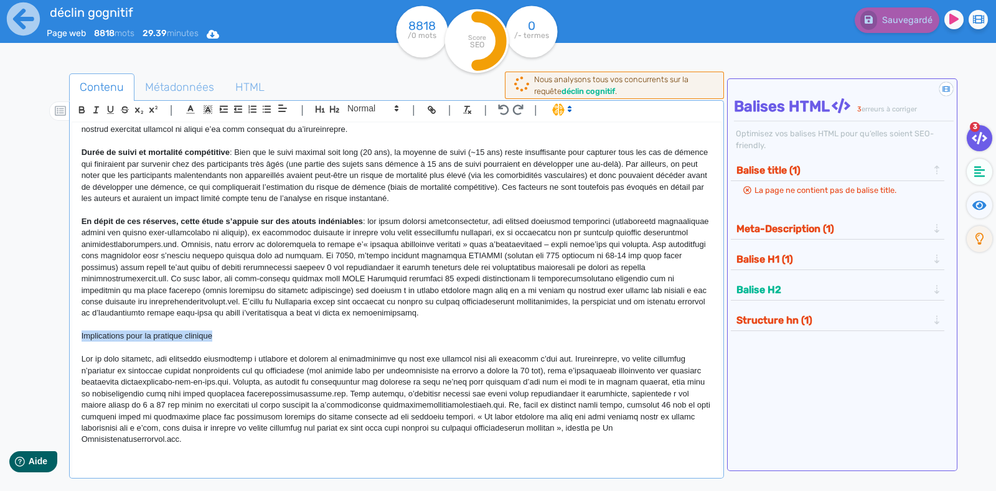
drag, startPoint x: 220, startPoint y: 347, endPoint x: 68, endPoint y: 345, distance: 151.9
click at [69, 345] on div "| | H3 H4 H5 H6 Normal | | | | La presbyacousie, ou perte auditive liée à l’âge…" at bounding box center [396, 289] width 655 height 378
click at [333, 110] on icon "button" at bounding box center [334, 109] width 9 height 7
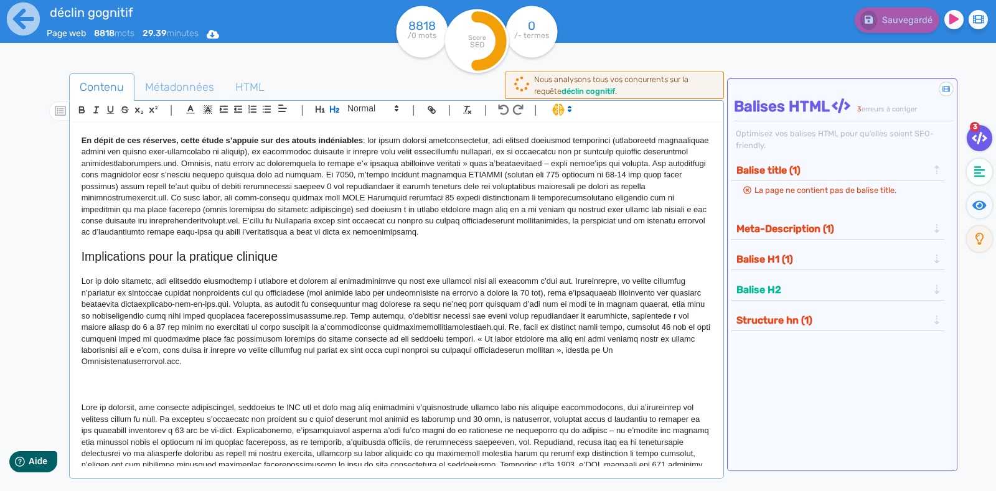
scroll to position [1985, 0]
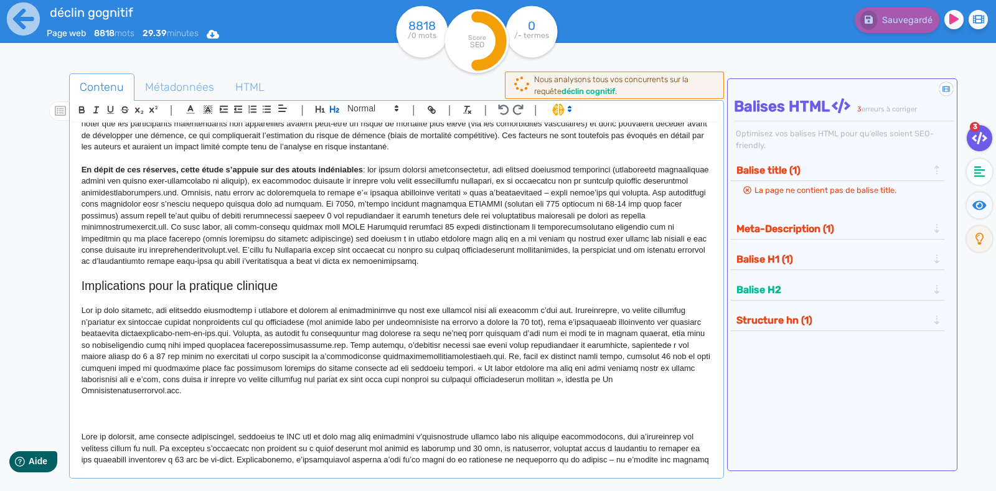
click at [156, 408] on p at bounding box center [397, 402] width 630 height 11
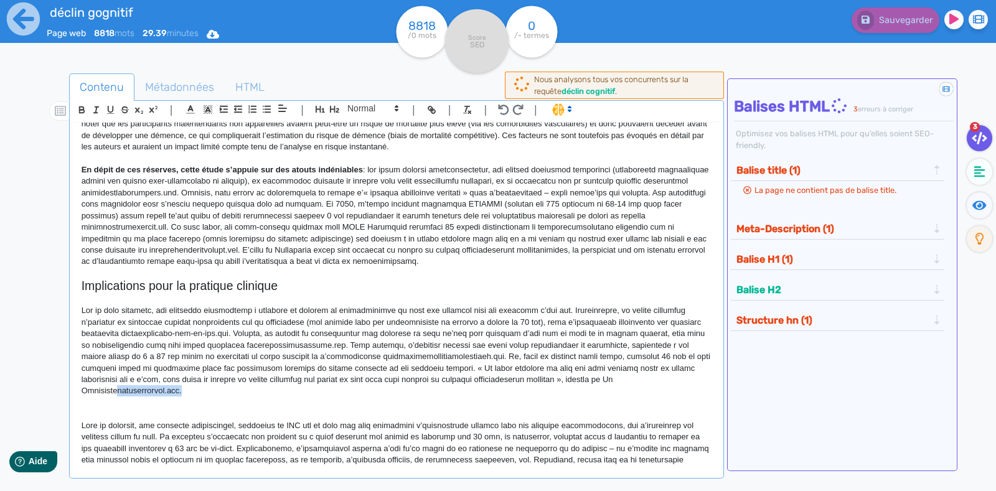
drag, startPoint x: 188, startPoint y: 401, endPoint x: 118, endPoint y: 396, distance: 69.8
click at [118, 396] on p at bounding box center [397, 351] width 630 height 92
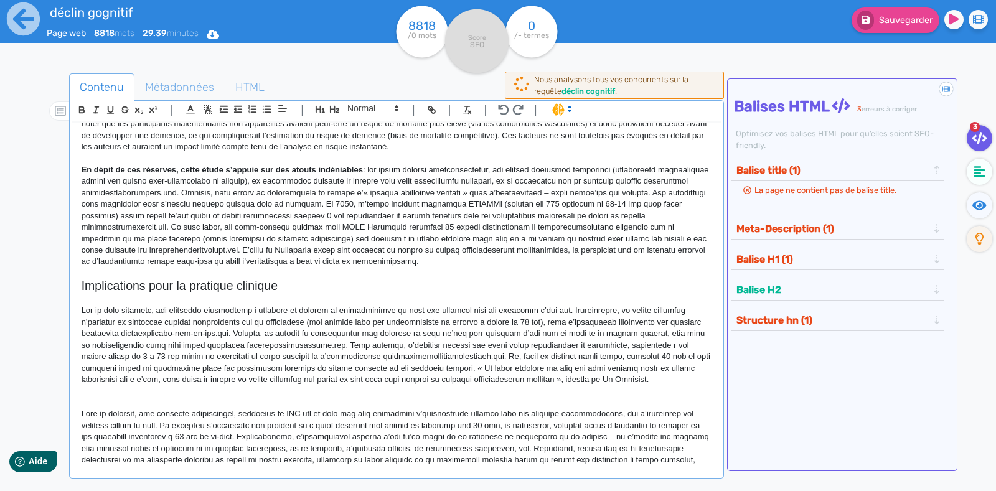
click at [110, 396] on p at bounding box center [397, 390] width 630 height 11
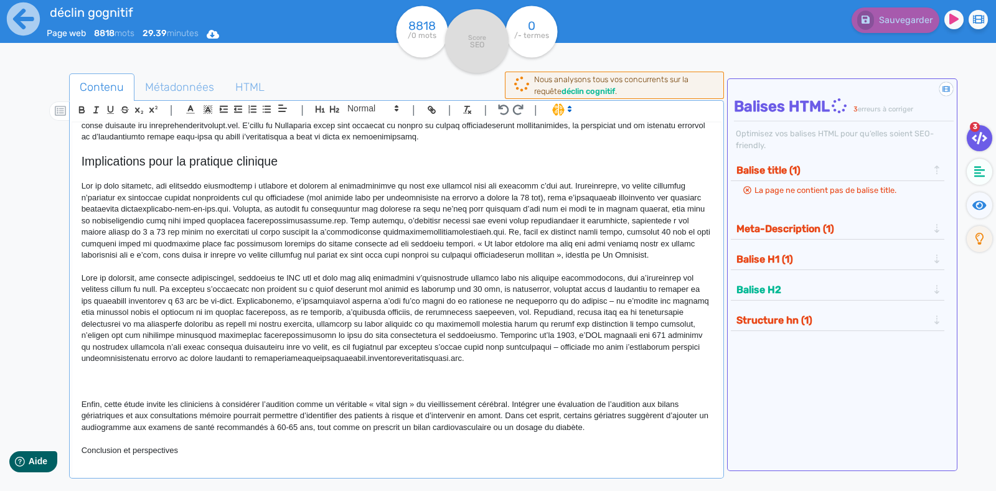
scroll to position [2140, 0]
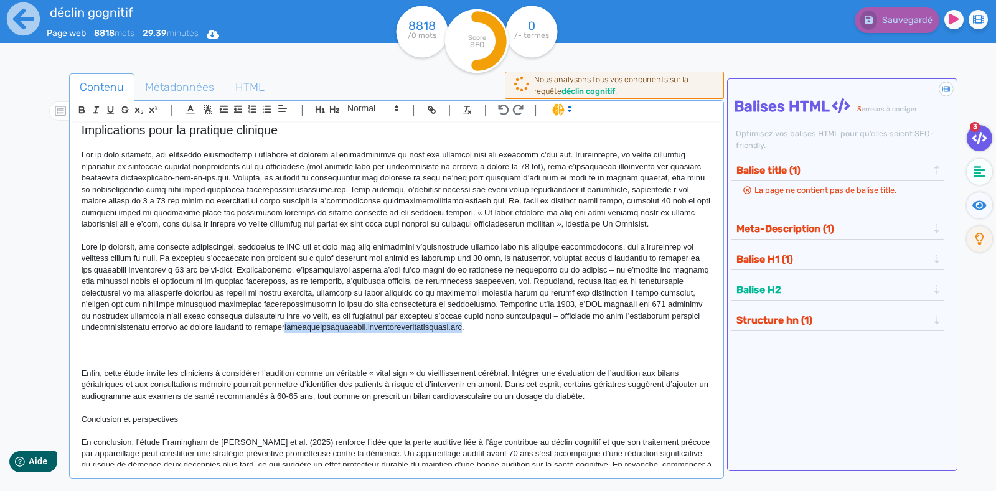
drag, startPoint x: 286, startPoint y: 337, endPoint x: 466, endPoint y: 339, distance: 179.3
click at [466, 334] on p at bounding box center [397, 287] width 630 height 92
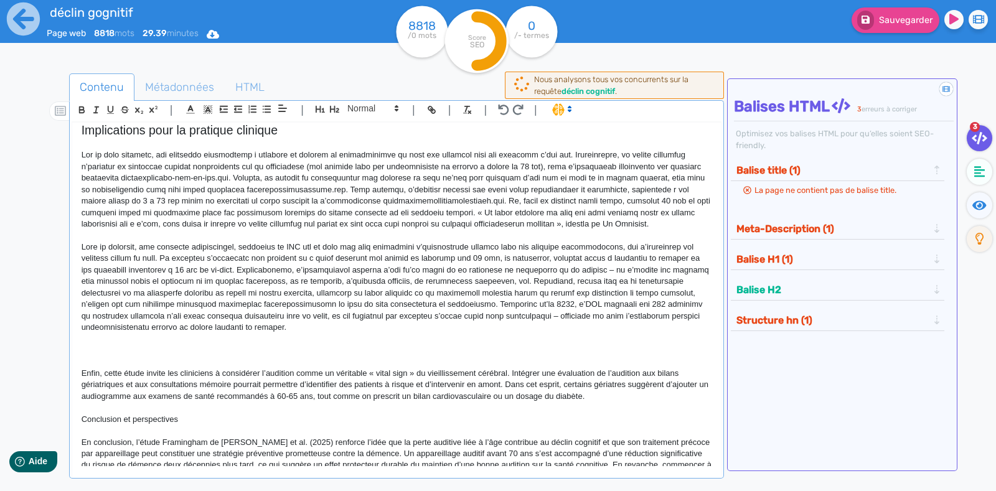
click at [119, 356] on p at bounding box center [397, 350] width 630 height 11
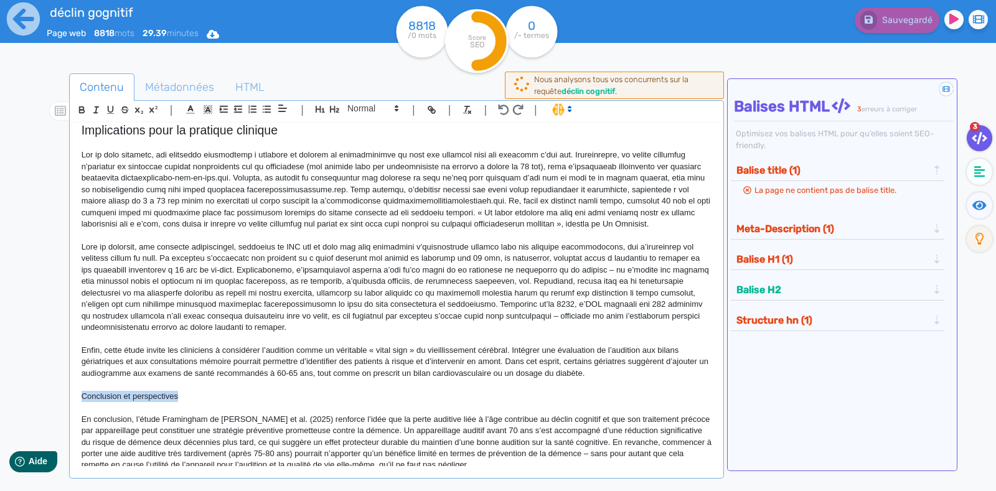
drag, startPoint x: 190, startPoint y: 409, endPoint x: 72, endPoint y: 403, distance: 118.4
click at [72, 403] on div "La presbyacousie, ou perte auditive liée à l’âge, est extrêmement fréquente che…" at bounding box center [396, 295] width 649 height 344
click at [338, 106] on icon "button" at bounding box center [334, 109] width 11 height 11
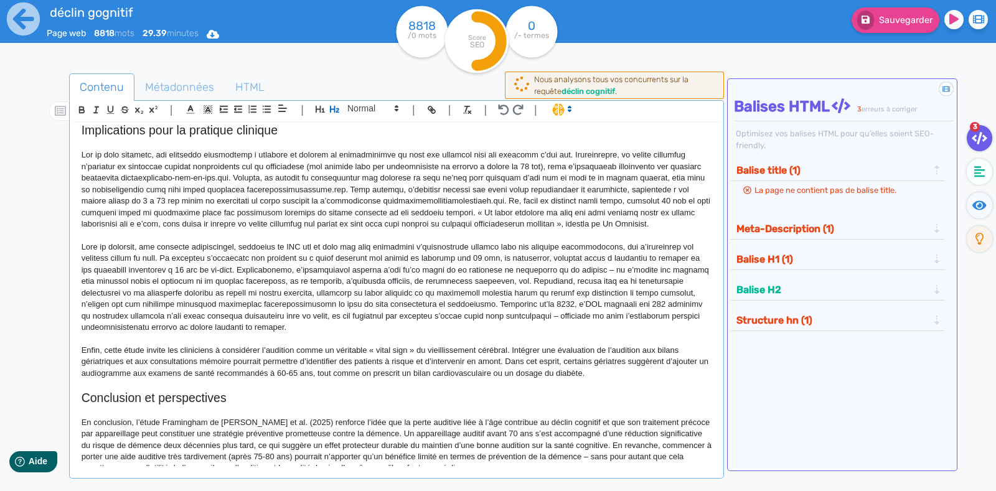
click at [344, 402] on h2 "Conclusion et perspectives" at bounding box center [397, 398] width 630 height 14
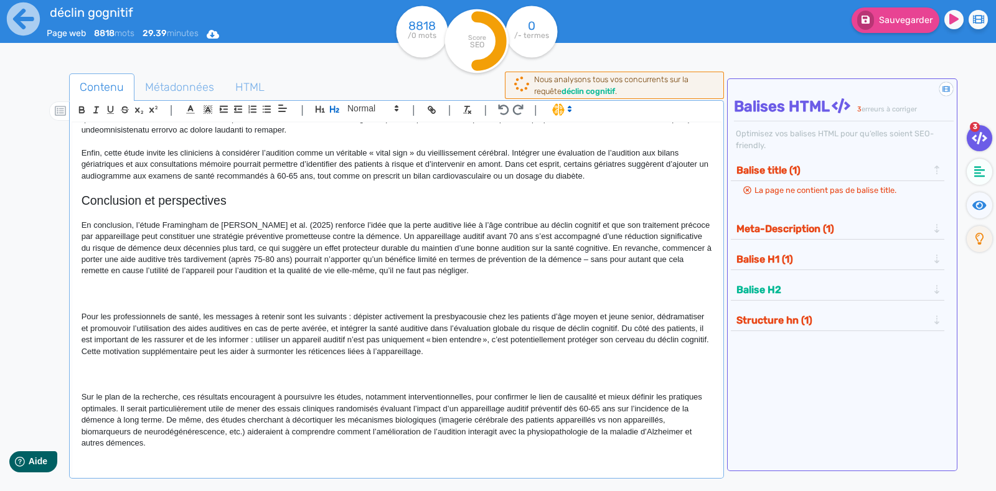
scroll to position [2323, 0]
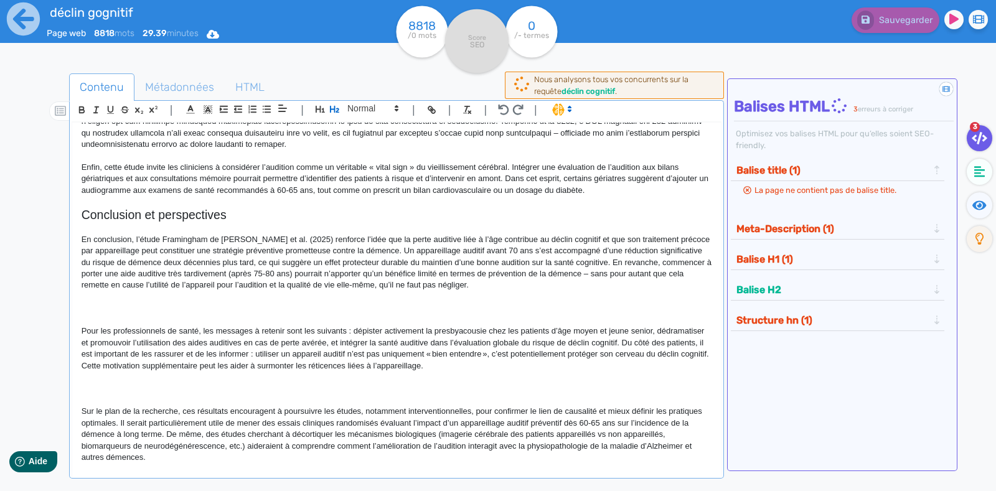
click at [214, 314] on p at bounding box center [397, 307] width 630 height 11
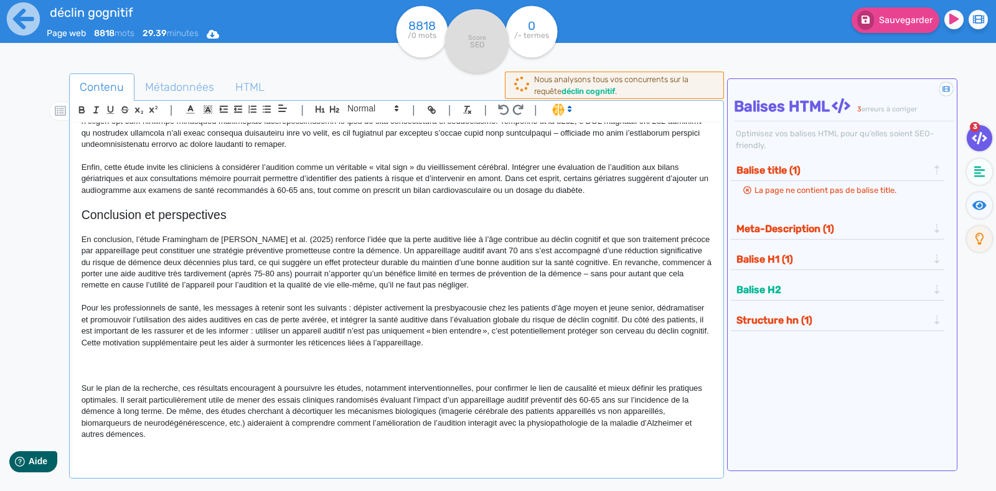
click at [126, 360] on p at bounding box center [397, 354] width 630 height 11
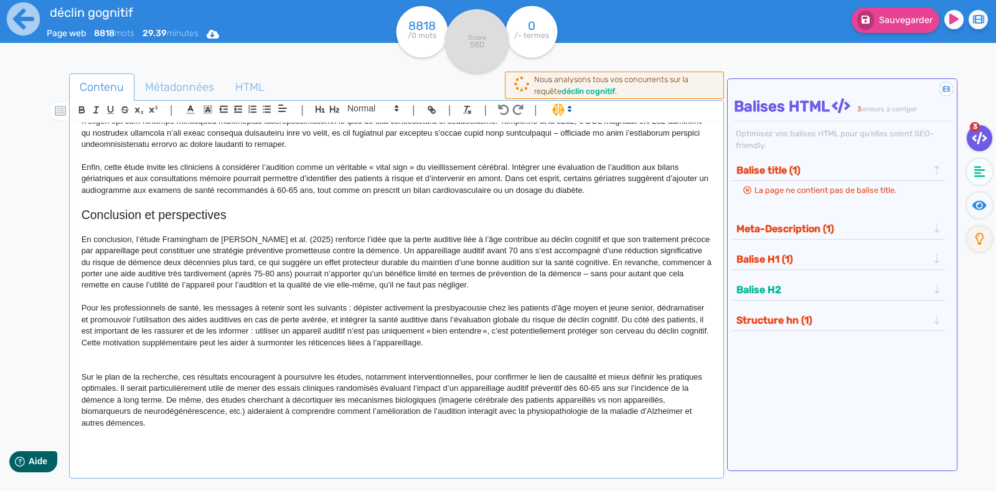
click at [126, 360] on p at bounding box center [397, 354] width 630 height 11
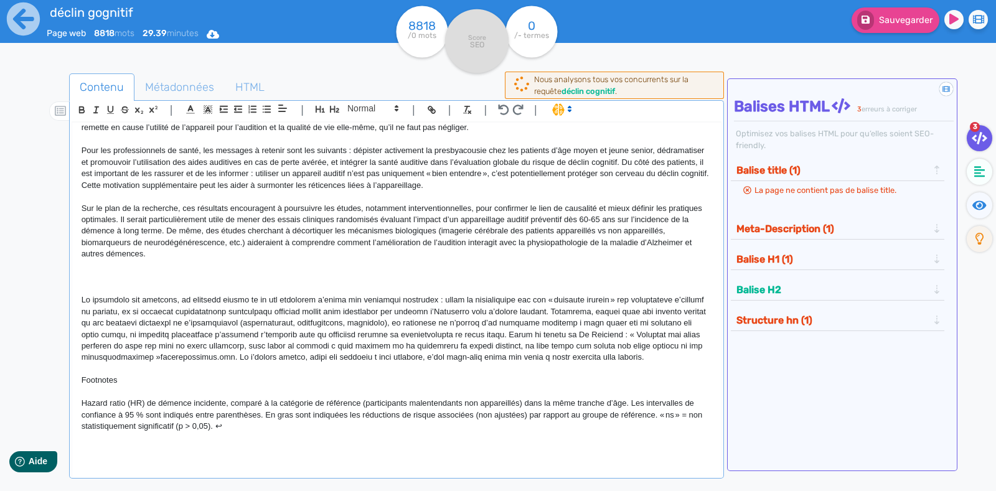
scroll to position [2510, 0]
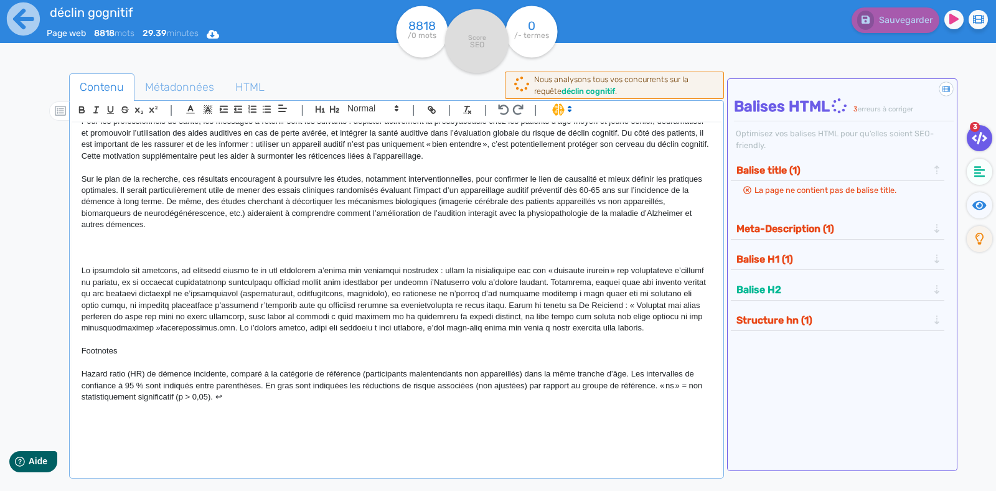
click at [139, 252] on p at bounding box center [397, 247] width 630 height 11
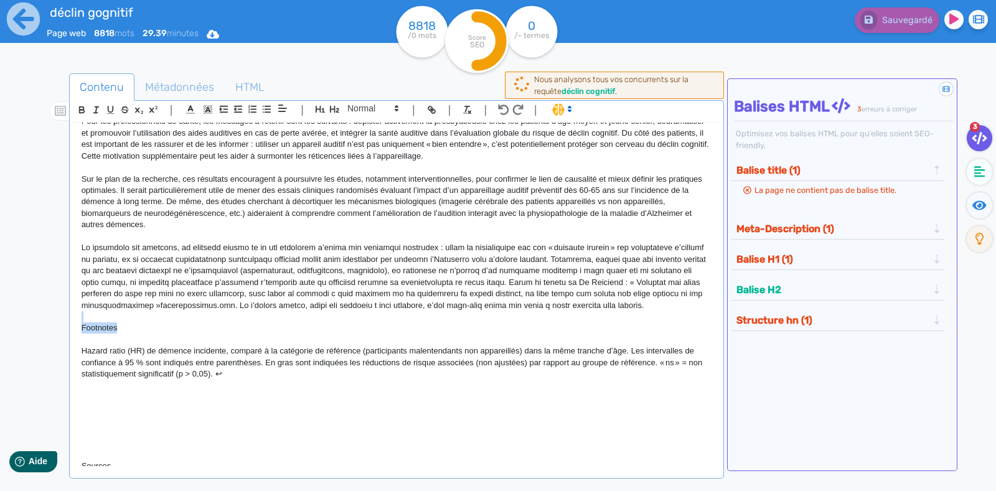
drag, startPoint x: 124, startPoint y: 353, endPoint x: 75, endPoint y: 344, distance: 50.5
click at [75, 344] on div "La presbyacousie, ou perte auditive liée à l’âge, est extrêmement fréquente che…" at bounding box center [396, 295] width 649 height 344
click at [115, 345] on p at bounding box center [397, 339] width 630 height 11
drag, startPoint x: 123, startPoint y: 349, endPoint x: 75, endPoint y: 351, distance: 48.6
click at [75, 351] on div "La presbyacousie, ou perte auditive liée à l’âge, est extrêmement fréquente che…" at bounding box center [396, 295] width 649 height 344
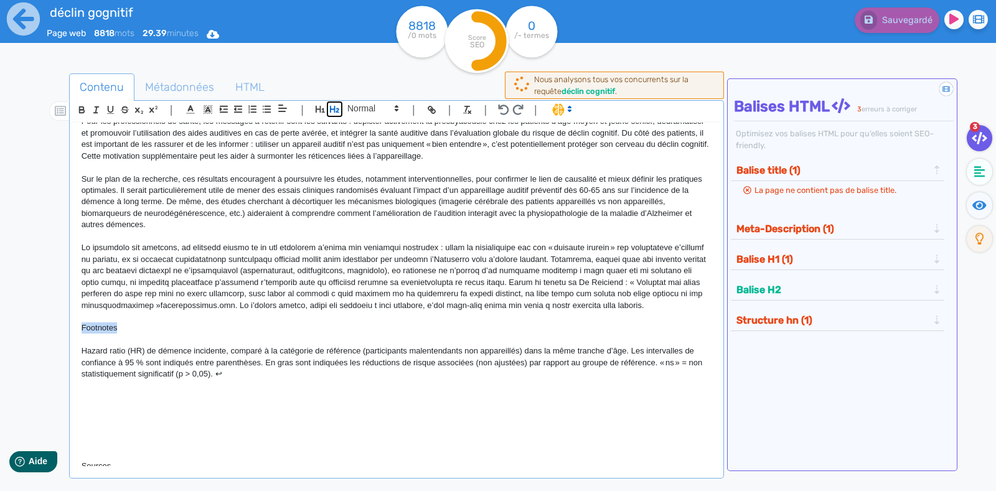
click at [333, 105] on icon "button" at bounding box center [334, 109] width 11 height 11
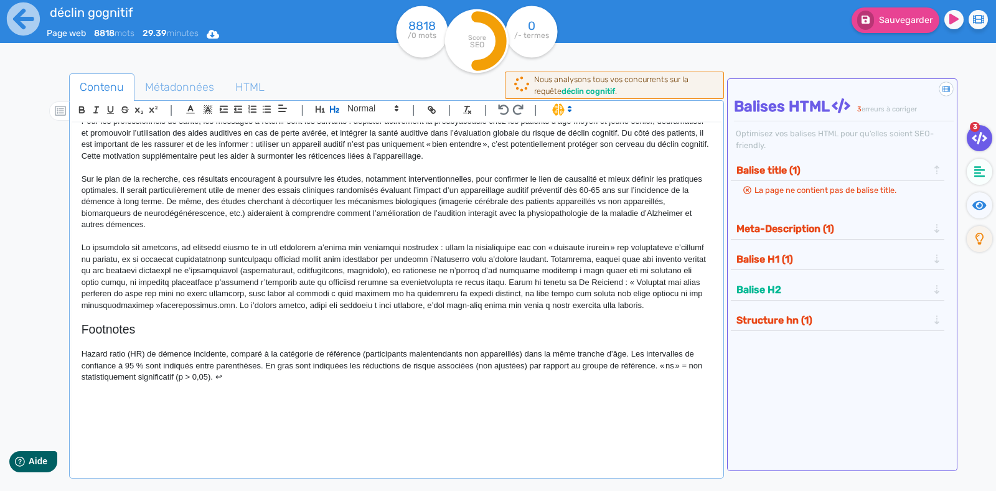
click at [202, 337] on h2 "Footnotes" at bounding box center [397, 329] width 630 height 14
click at [93, 372] on p "Hazard ratio (HR) de démence incidente, comparé à la catégorie de référence (pa…" at bounding box center [397, 366] width 630 height 34
click at [98, 373] on p "Hazard ratio (HR) de démence incidente, comparé à la catégorie de référence (pa…" at bounding box center [397, 366] width 630 height 34
click at [96, 375] on p "Hazard ratio (HR) de démence incidente, comparé à la catégorie de référence (pa…" at bounding box center [397, 366] width 630 height 34
click at [281, 395] on p at bounding box center [397, 388] width 630 height 11
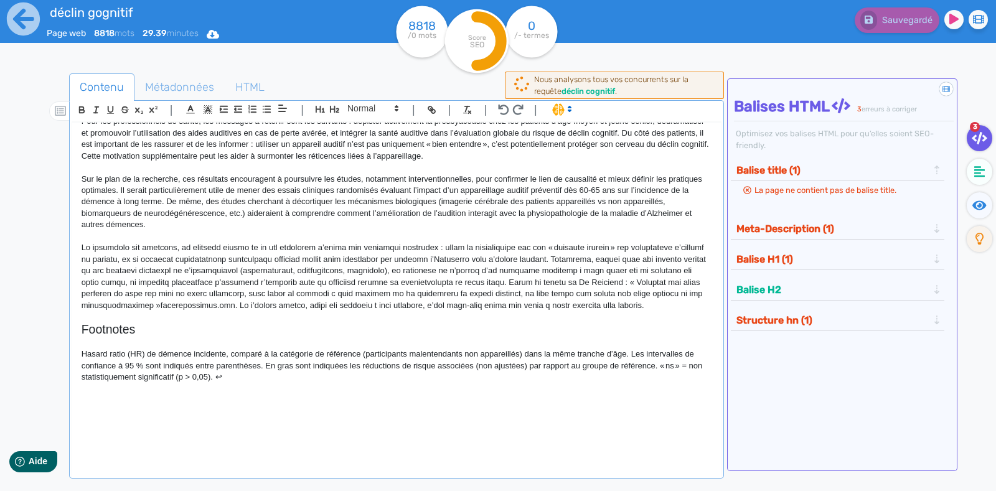
click at [255, 395] on p at bounding box center [397, 388] width 630 height 11
click at [249, 383] on p "Hasard ratio (HR) de démence incidente, comparé à la catégorie de référence (pa…" at bounding box center [397, 366] width 630 height 34
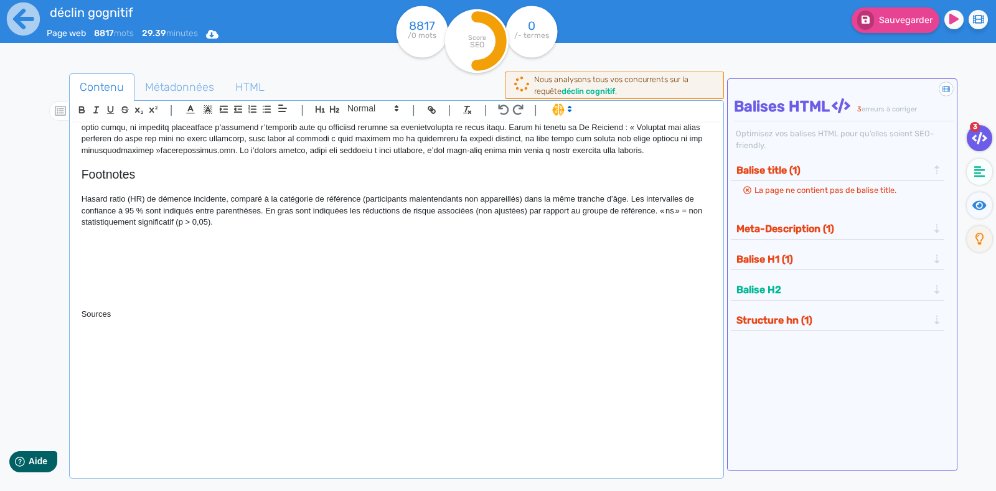
scroll to position [2697, 0]
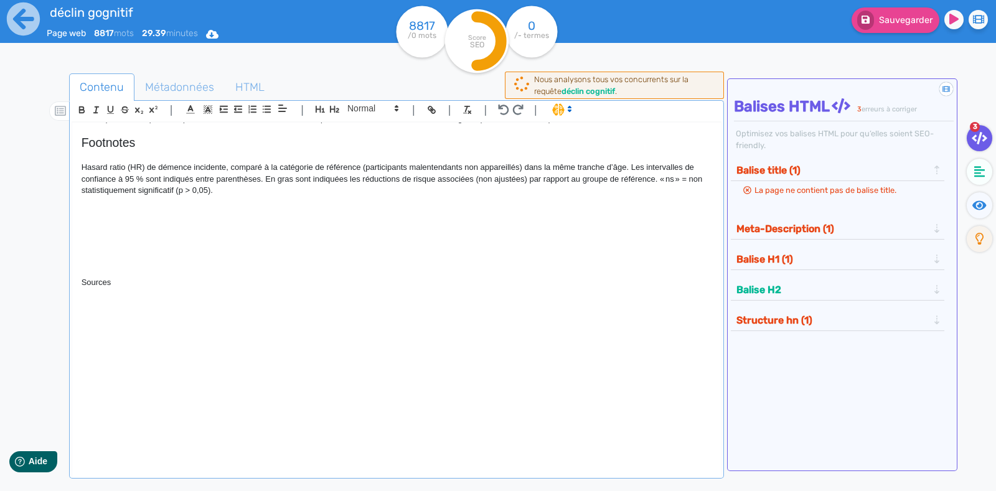
click at [112, 242] on p at bounding box center [397, 236] width 630 height 11
click at [90, 242] on p at bounding box center [397, 236] width 630 height 11
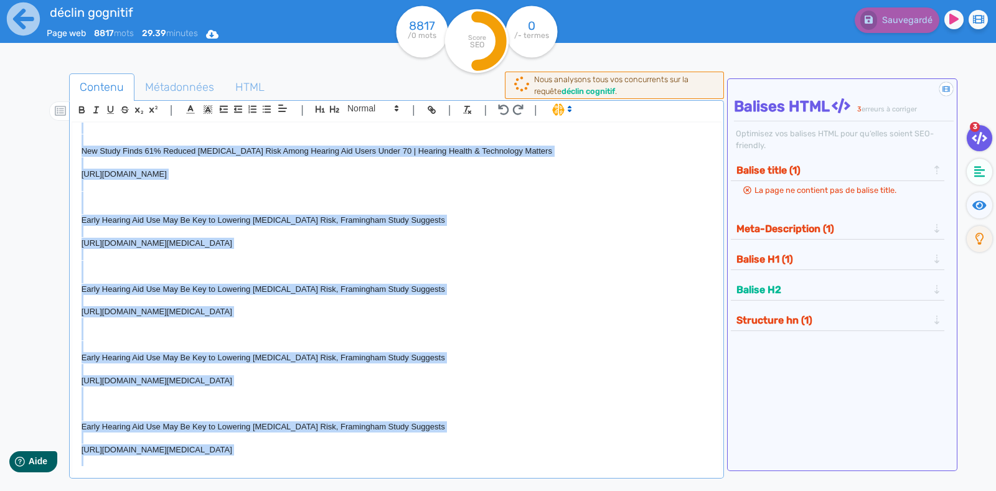
scroll to position [8402, 0]
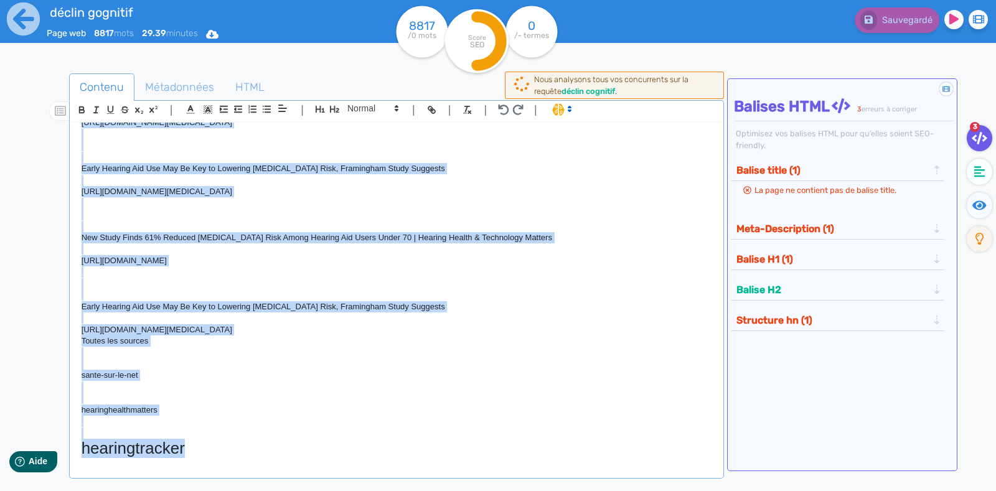
drag, startPoint x: 78, startPoint y: 172, endPoint x: 448, endPoint y: 507, distance: 499.3
click at [448, 490] on html "déclin gognitif Page web 8817 mots 29.39 minutes Html Pdf Word 8817 /0 mots Sco…" at bounding box center [498, 245] width 996 height 491
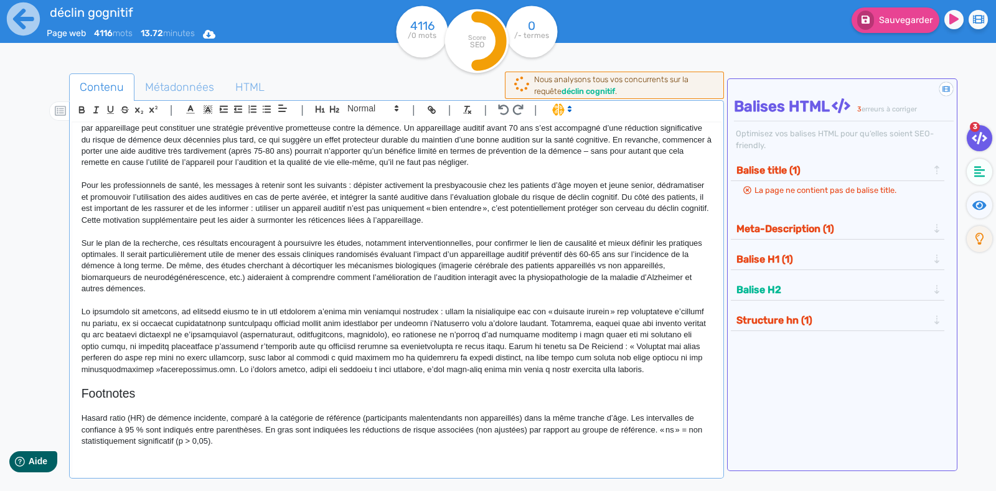
scroll to position [2457, 0]
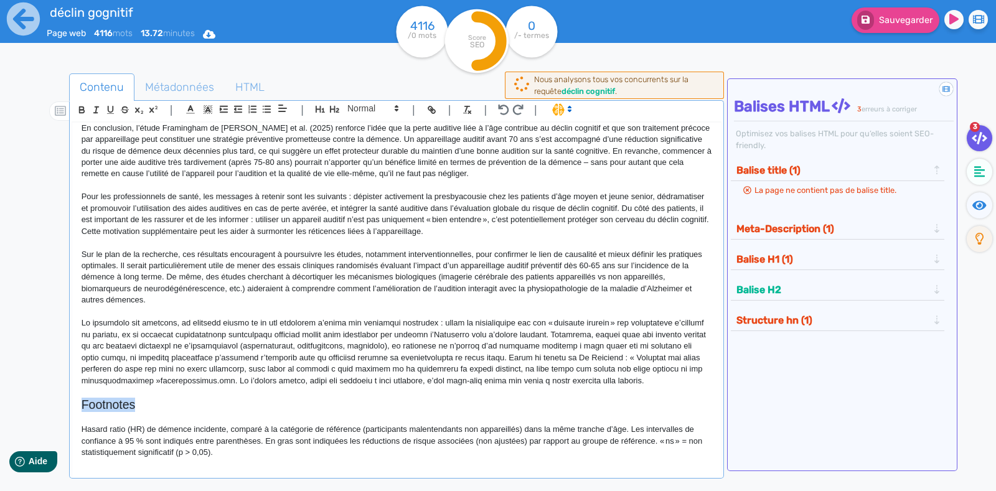
drag, startPoint x: 149, startPoint y: 400, endPoint x: 70, endPoint y: 401, distance: 79.0
click at [70, 401] on div "| | H3 H4 H5 H6 Normal | | | | La presbyacousie, ou perte auditive liée à l’âge…" at bounding box center [396, 289] width 655 height 378
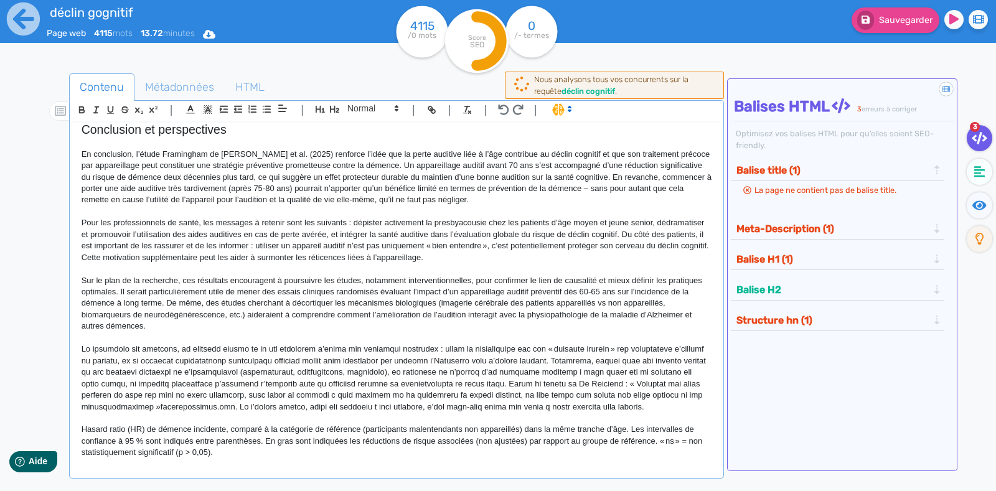
scroll to position [2430, 0]
click at [77, 428] on div "La presbyacousie, ou perte auditive liée à l’âge, est extrêmement fréquente che…" at bounding box center [396, 295] width 649 height 344
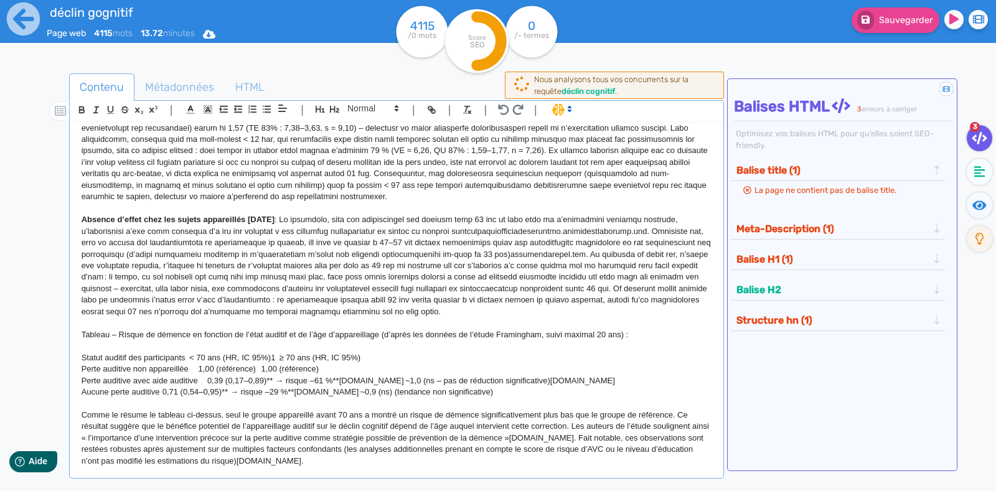
scroll to position [0, 0]
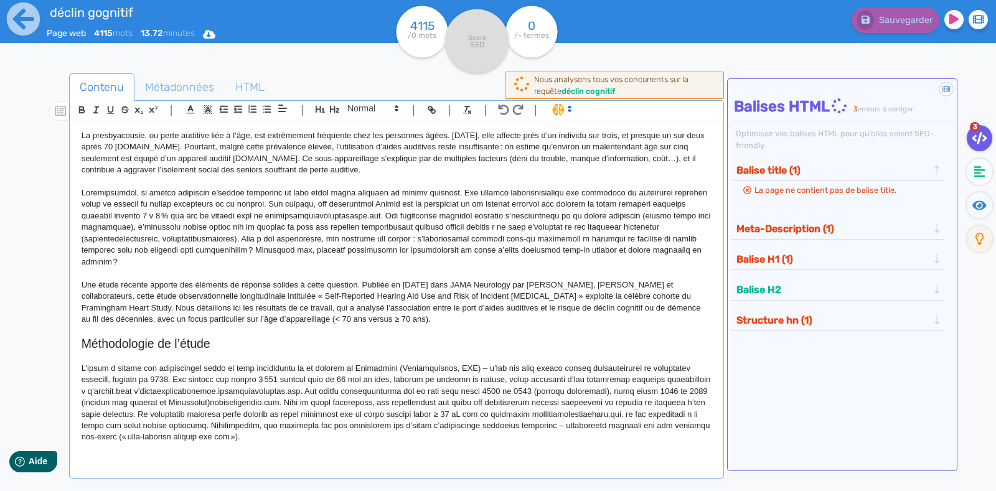
click at [495, 255] on p at bounding box center [397, 227] width 630 height 80
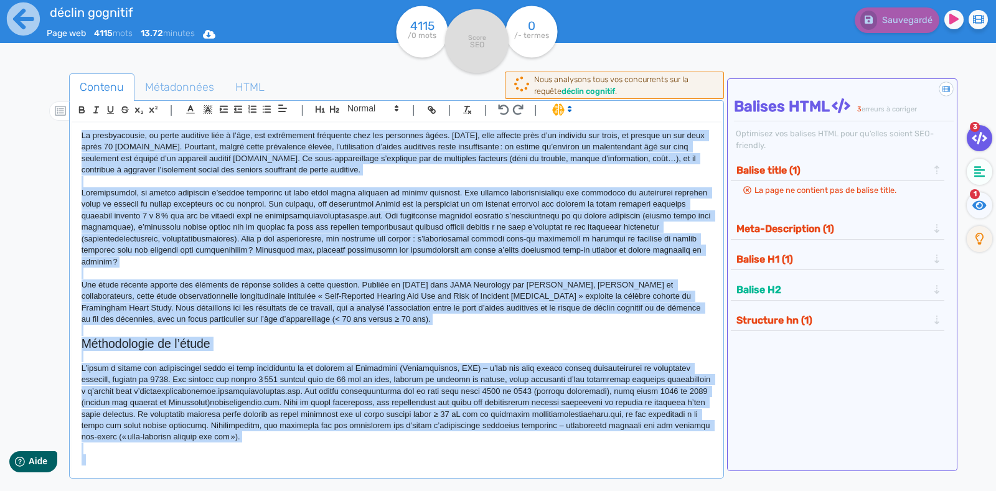
copy div "La presbyacousie, ou perte auditive liée à l’âge, est extrêmement fréquente che…"
click at [444, 342] on h2 "Méthodologie de l’étude" at bounding box center [397, 344] width 630 height 14
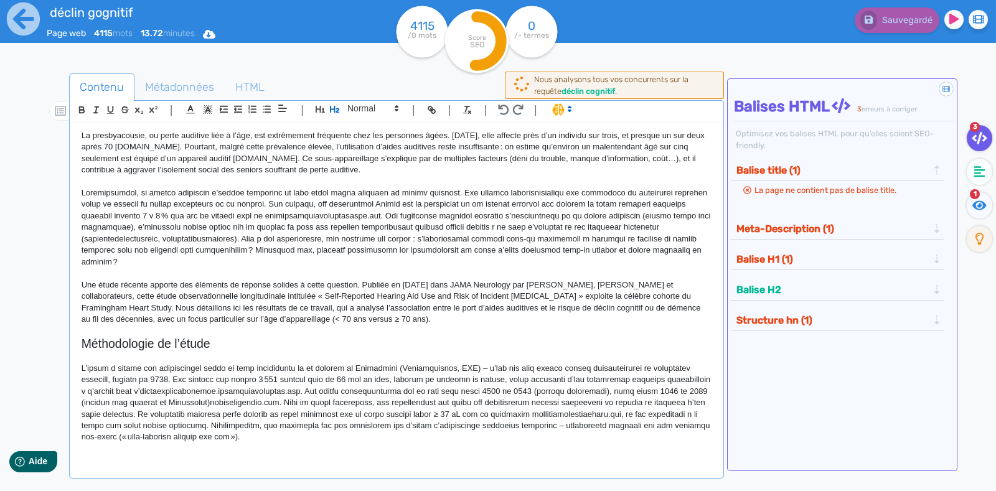
click at [80, 135] on div "La presbyacousie, ou perte auditive liée à l’âge, est extrêmement fréquente che…" at bounding box center [396, 295] width 649 height 344
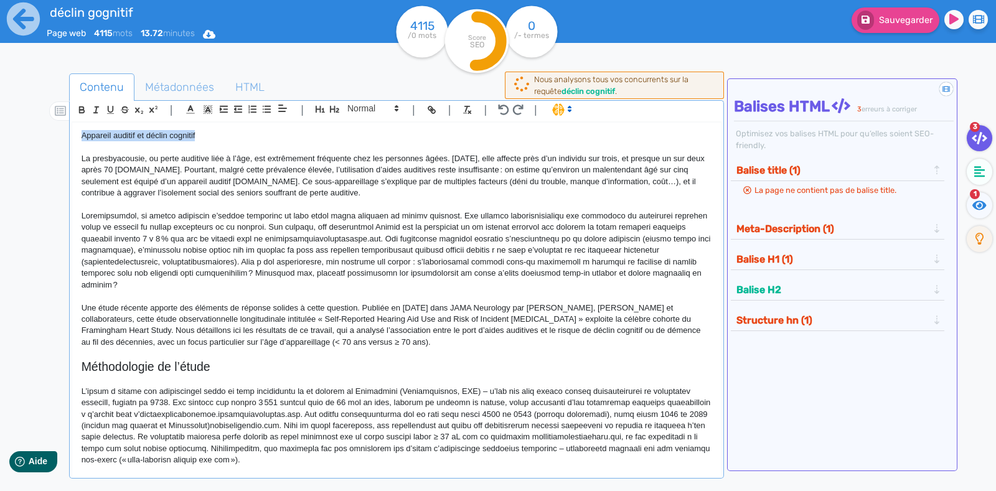
drag, startPoint x: 199, startPoint y: 131, endPoint x: 73, endPoint y: 135, distance: 126.4
click at [73, 135] on div "Appareil auditif et déclin cognitif La presbyacousie, ou perte auditive liée à …" at bounding box center [396, 295] width 649 height 344
click at [317, 105] on icon "button" at bounding box center [320, 109] width 11 height 11
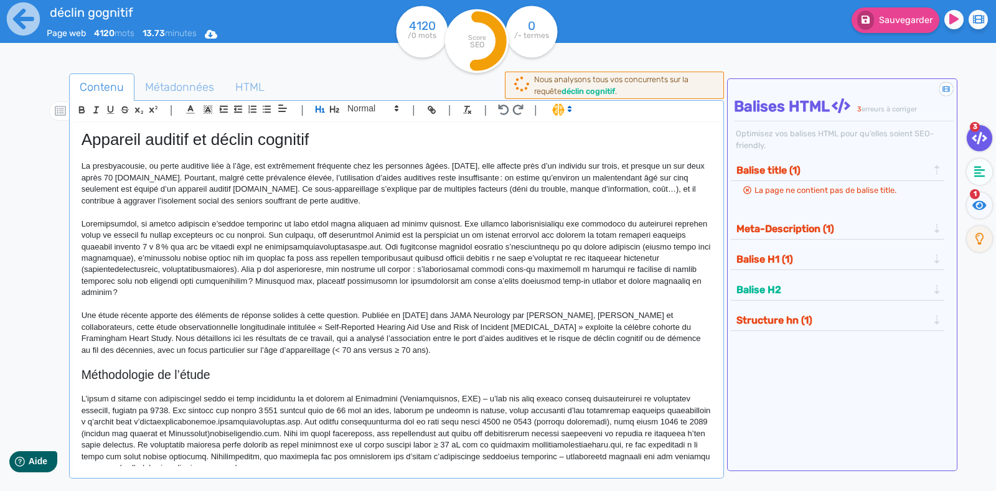
click at [375, 179] on p "La presbyacousie, ou perte auditive liée à l’âge, est extrêmement fréquente che…" at bounding box center [397, 184] width 630 height 46
click at [781, 256] on button "Balise H1 (1)" at bounding box center [832, 259] width 199 height 21
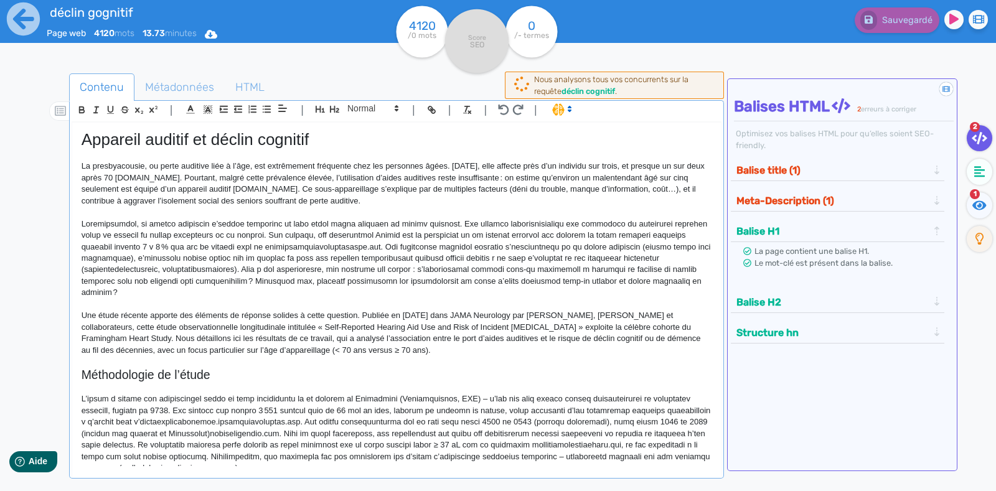
click at [772, 174] on button "Balise title (1)" at bounding box center [832, 170] width 199 height 21
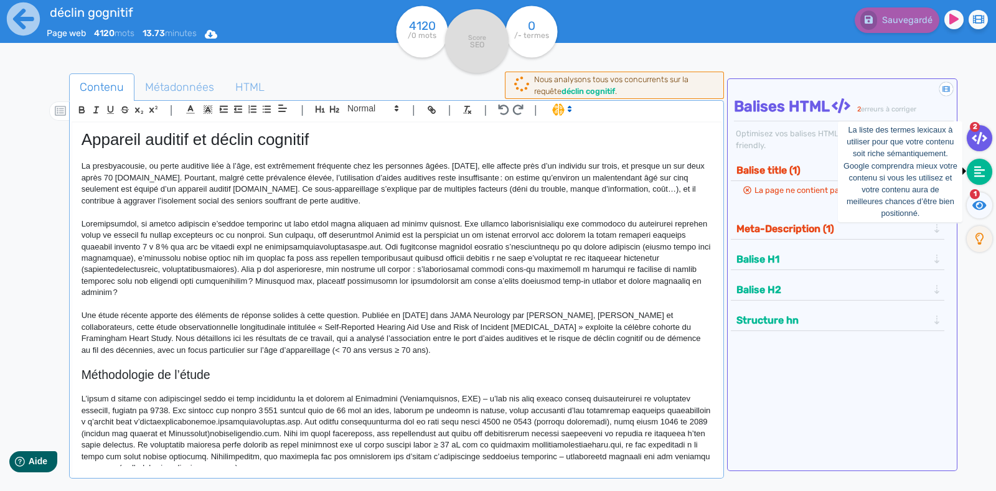
click at [986, 168] on fa-icon at bounding box center [980, 172] width 26 height 26
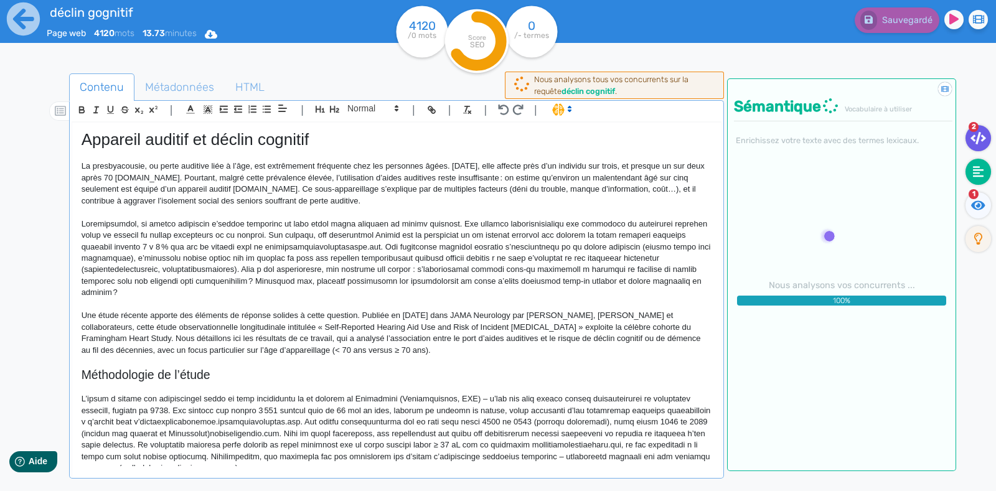
click at [990, 139] on fa-icon at bounding box center [978, 138] width 26 height 26
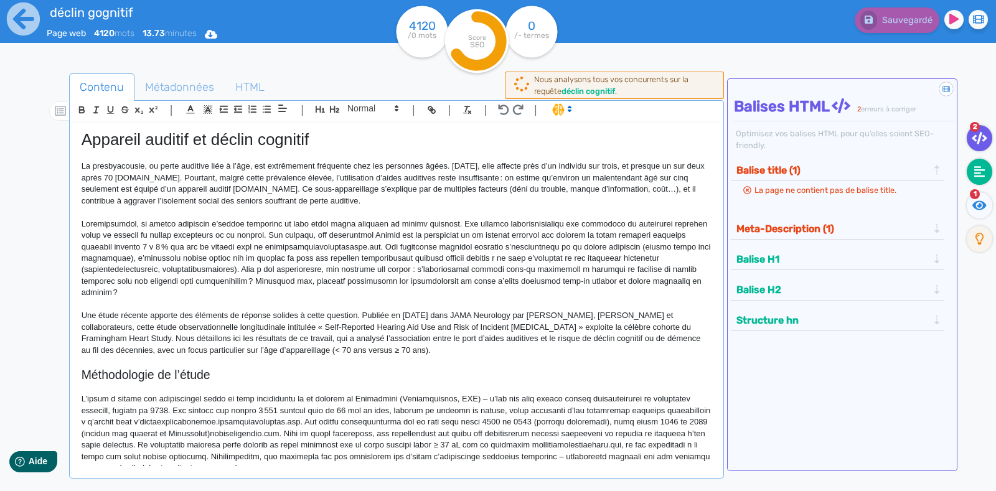
click at [981, 171] on icon at bounding box center [979, 172] width 11 height 12
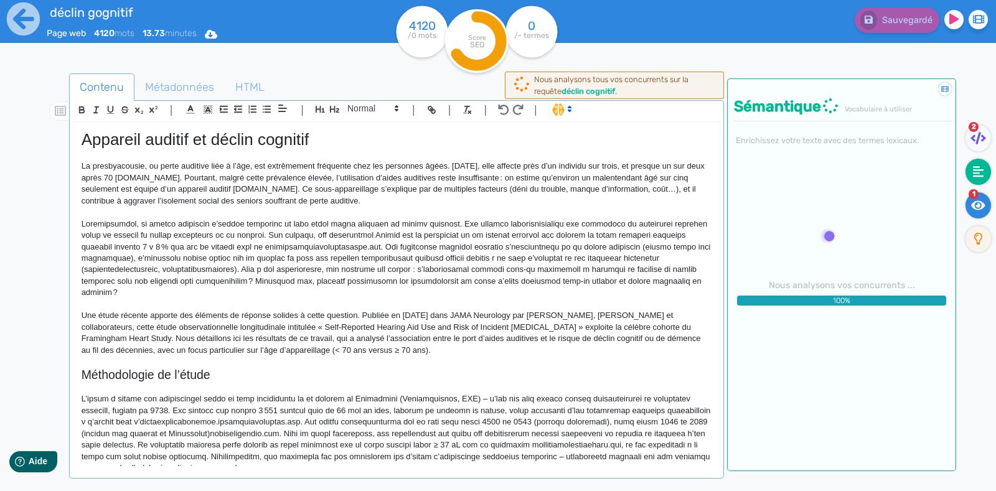
click at [982, 207] on icon at bounding box center [978, 204] width 14 height 9
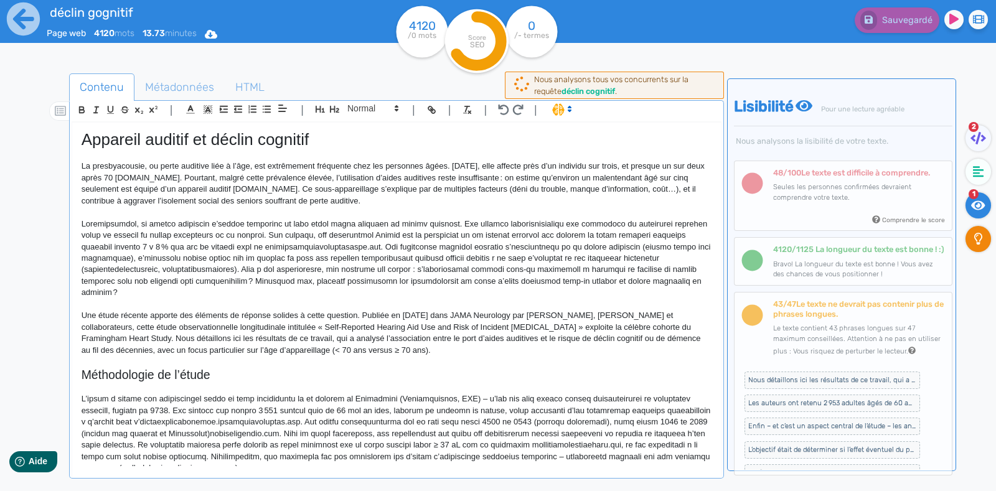
click at [978, 238] on icon at bounding box center [978, 239] width 9 height 12
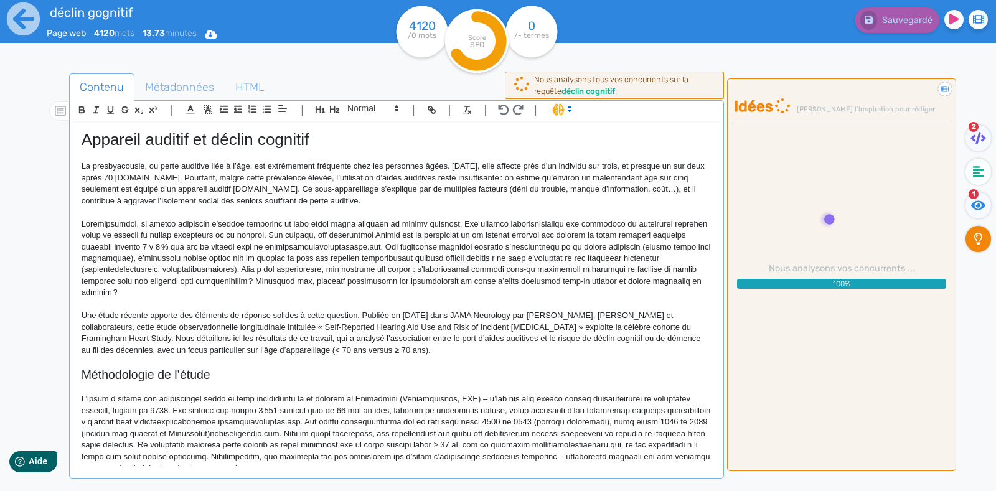
click at [386, 221] on p at bounding box center [397, 258] width 630 height 80
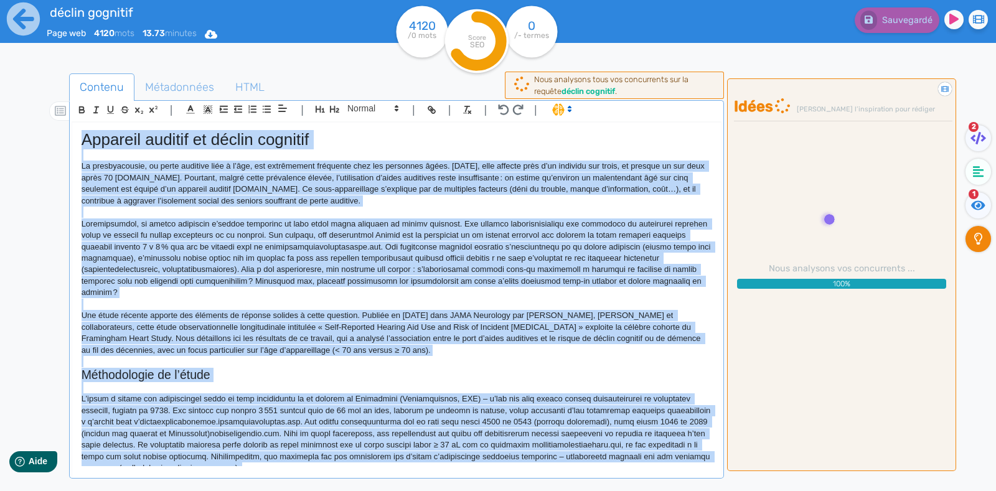
copy div "Appareil auditif et déclin cognitif La presbyacousie, ou perte auditive liée à …"
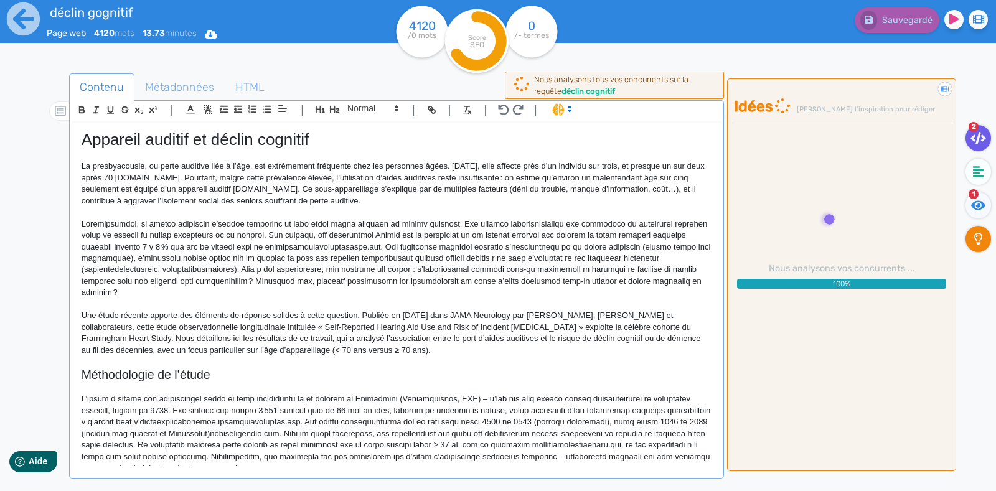
click at [978, 141] on icon at bounding box center [978, 138] width 16 height 12
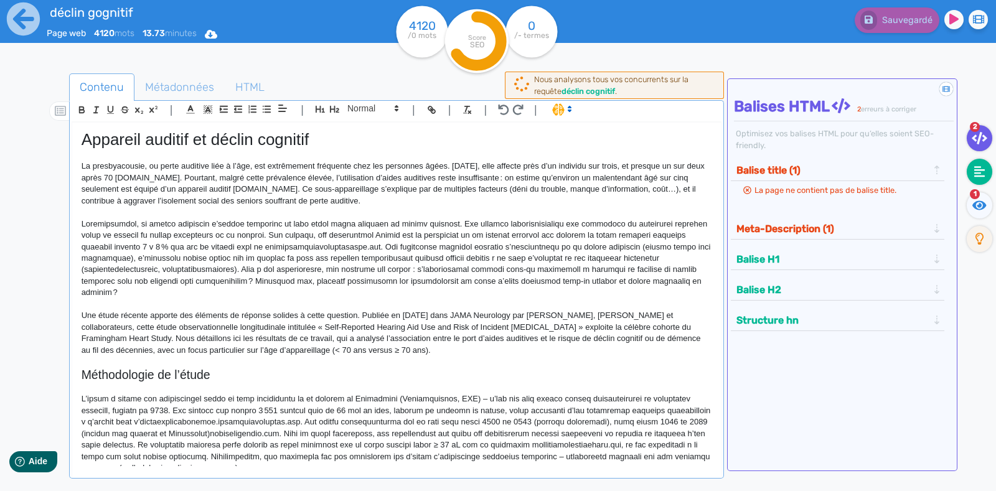
click at [975, 171] on icon at bounding box center [979, 172] width 11 height 12
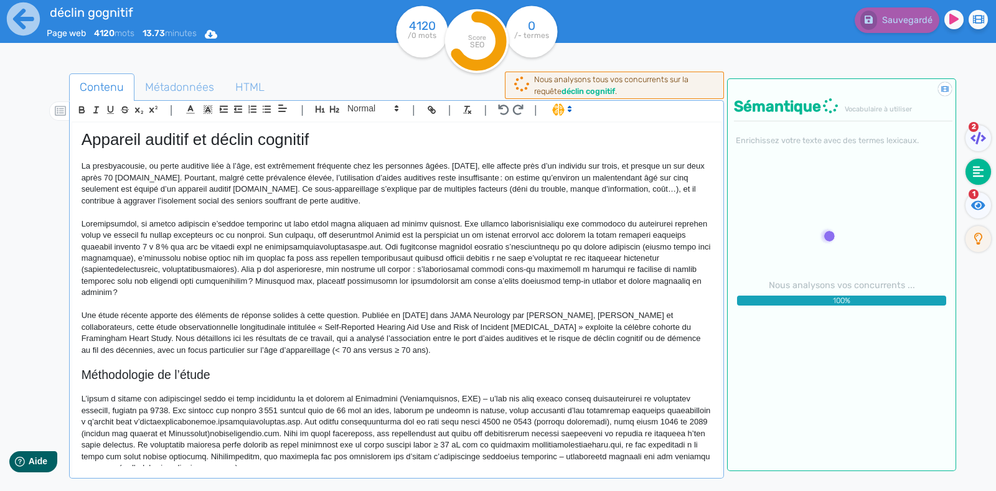
click at [975, 198] on span "1" at bounding box center [973, 194] width 10 height 10
click at [976, 240] on icon at bounding box center [978, 239] width 9 height 12
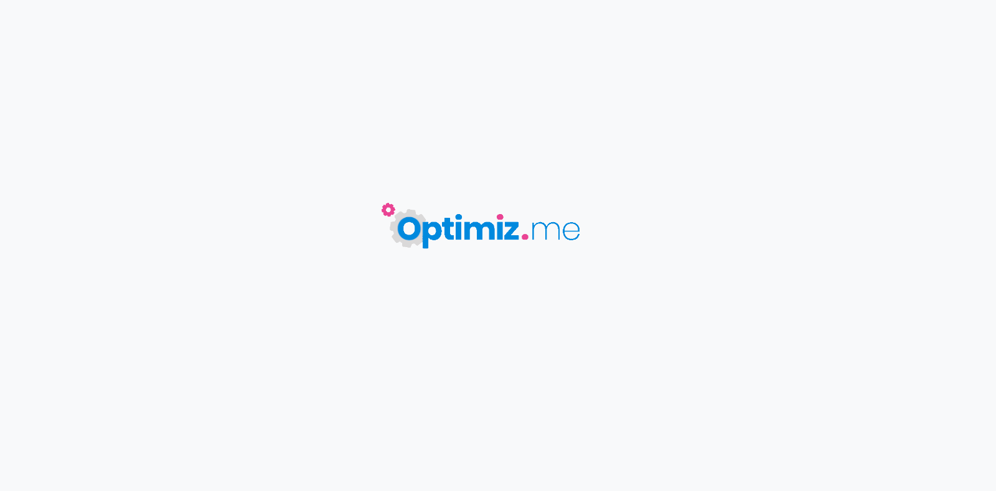
type input "déclin gognitif"
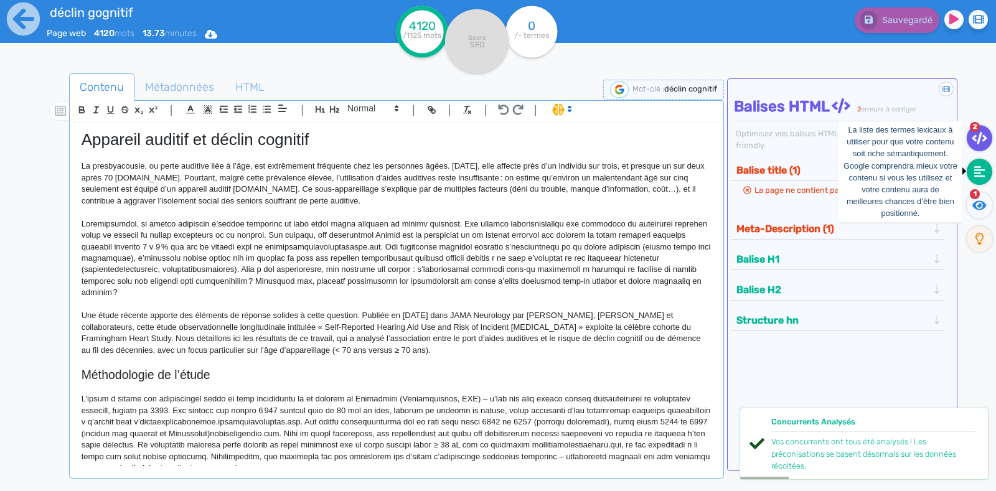
click at [979, 170] on icon at bounding box center [979, 172] width 11 height 12
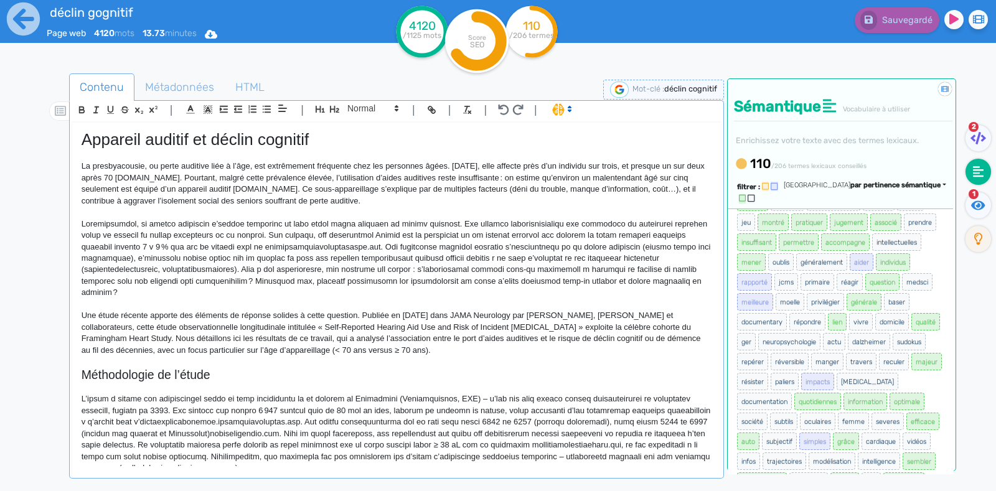
scroll to position [723, 0]
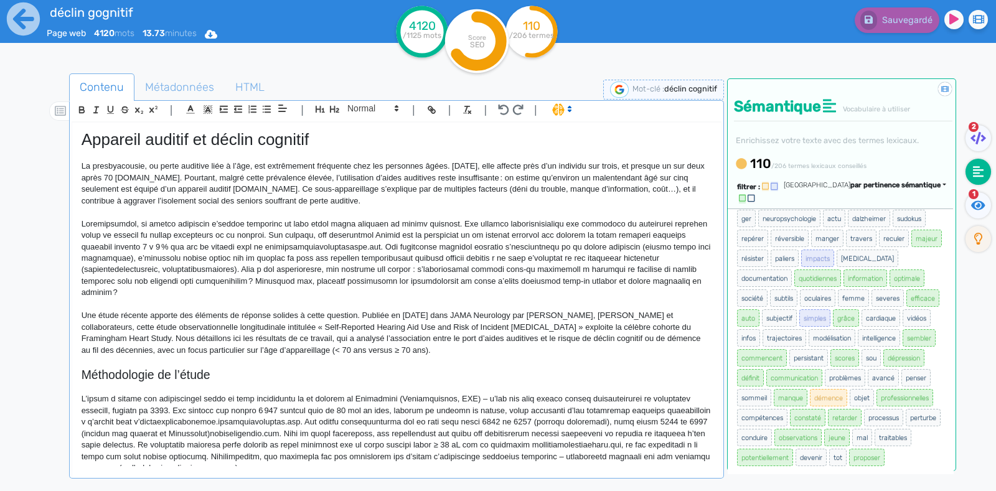
drag, startPoint x: 731, startPoint y: 200, endPoint x: 915, endPoint y: 469, distance: 325.6
click at [915, 469] on div "Didacticiel : La sémantique Sémantique Vocabulaire à utiliser Enrichissez votre…" at bounding box center [841, 274] width 229 height 393
copy ul "cognitif déclin troubles age maladie mémoire santé pouvoir fonctions signes cap…"
click at [317, 180] on p "La presbyacousie, ou perte auditive liée à l’âge, est extrêmement fréquente che…" at bounding box center [397, 184] width 630 height 46
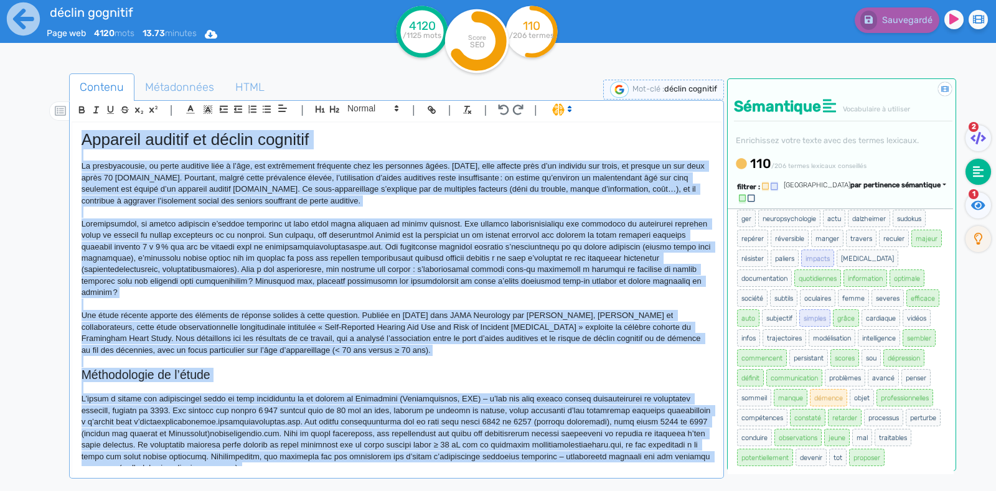
copy div "Appareil auditif et déclin cognitif La presbyacousie, ou perte auditive liée à …"
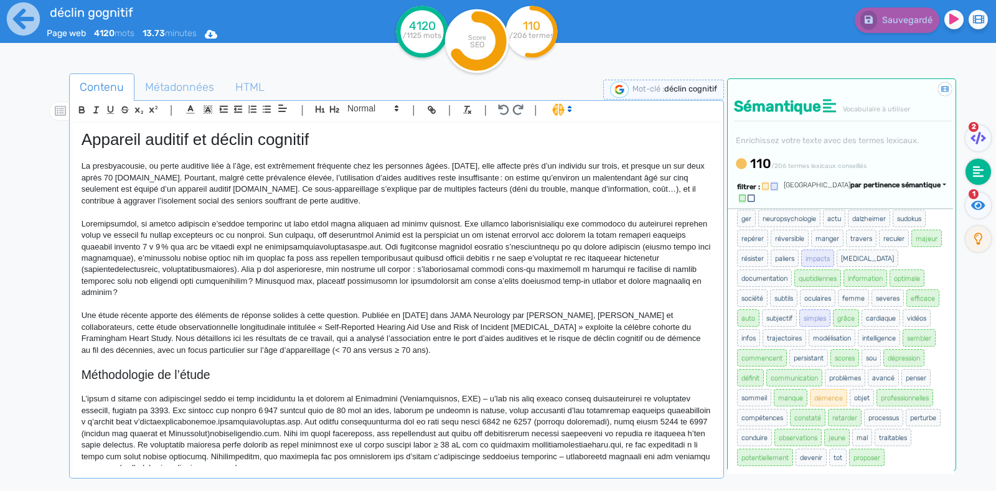
click at [732, 209] on div "cognitif déclin troubles age maladie mémoire santé pouvoir fonctions signes cap…" at bounding box center [840, 341] width 225 height 265
drag, startPoint x: 732, startPoint y: 202, endPoint x: 886, endPoint y: 463, distance: 303.0
click at [886, 463] on div "Didacticiel : La sémantique Sémantique Vocabulaire à utiliser Enrichissez votre…" at bounding box center [841, 274] width 229 height 393
copy ul "repérer réversible manger travers reculer majeur résister paliers impacts parki…"
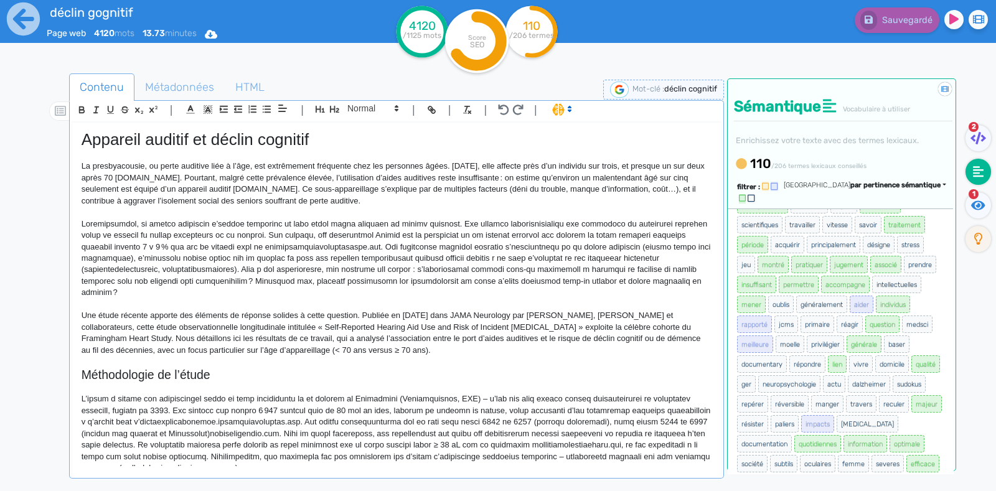
scroll to position [518, 0]
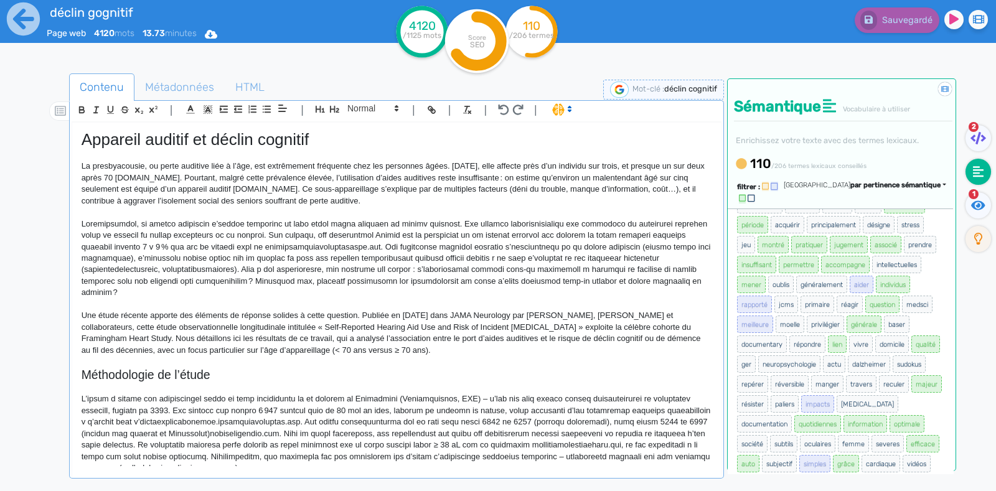
click at [934, 381] on div "cognitif déclin troubles age maladie mémoire santé pouvoir fonctions signes cap…" at bounding box center [840, 341] width 225 height 265
click at [754, 195] on icon at bounding box center [750, 198] width 7 height 7
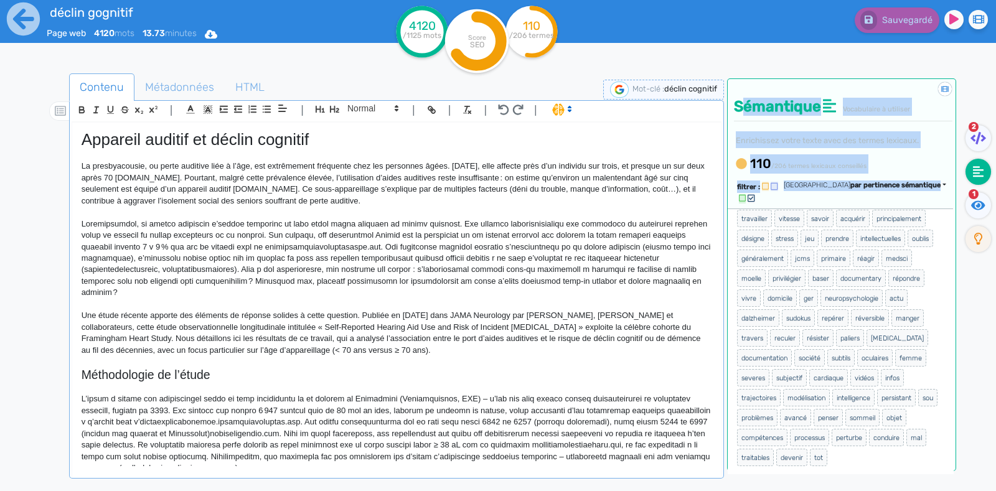
scroll to position [285, 0]
drag, startPoint x: 734, startPoint y: 198, endPoint x: 845, endPoint y: 450, distance: 275.6
click at [845, 450] on div "cognitif déclin troubles age maladie mémoire santé pouvoir fonctions signes cap…" at bounding box center [840, 341] width 225 height 265
copy ul "age maladie mémoire santé pouvoir fonctions signes capacités cerveau démence pr…"
